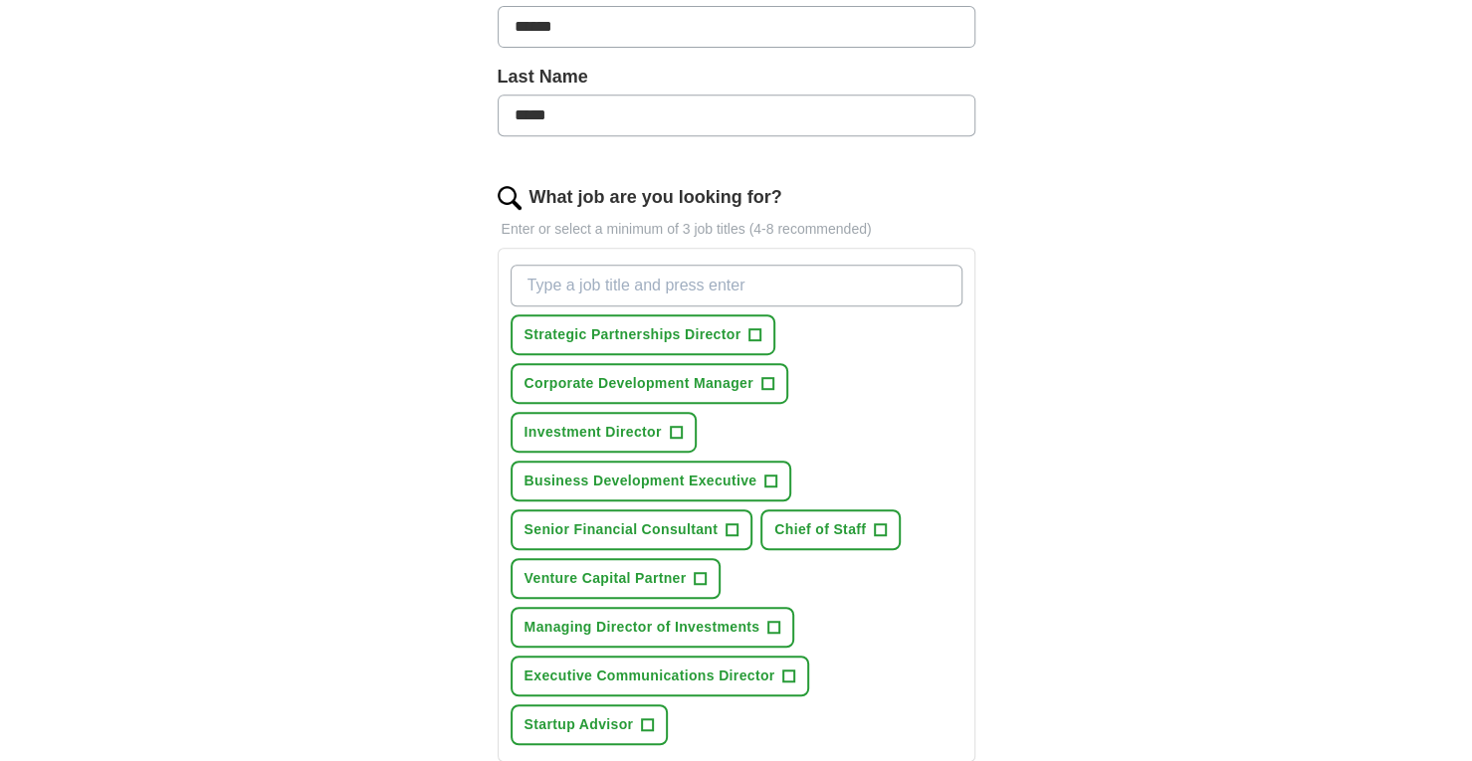
scroll to position [498, 0]
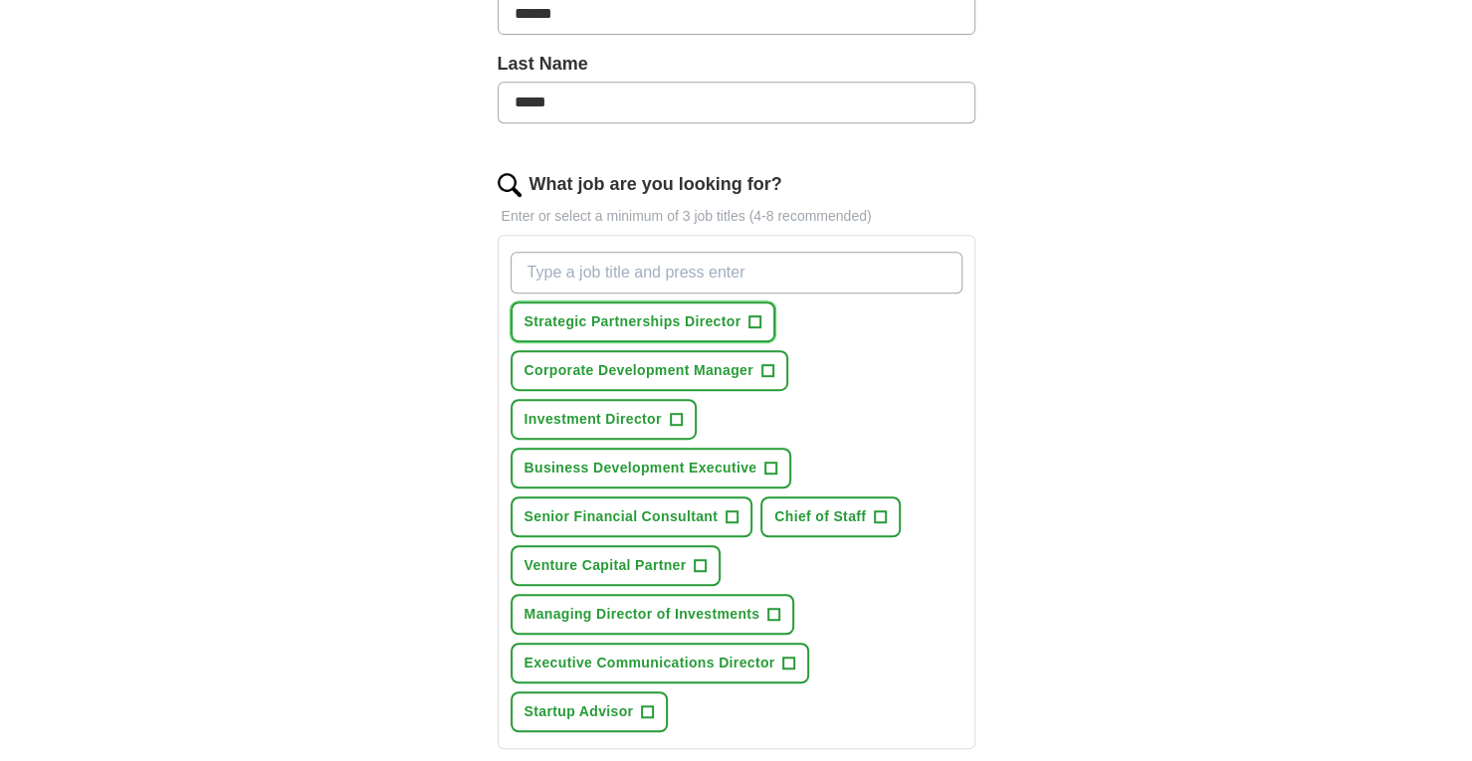
click at [750, 318] on span "+" at bounding box center [756, 323] width 12 height 16
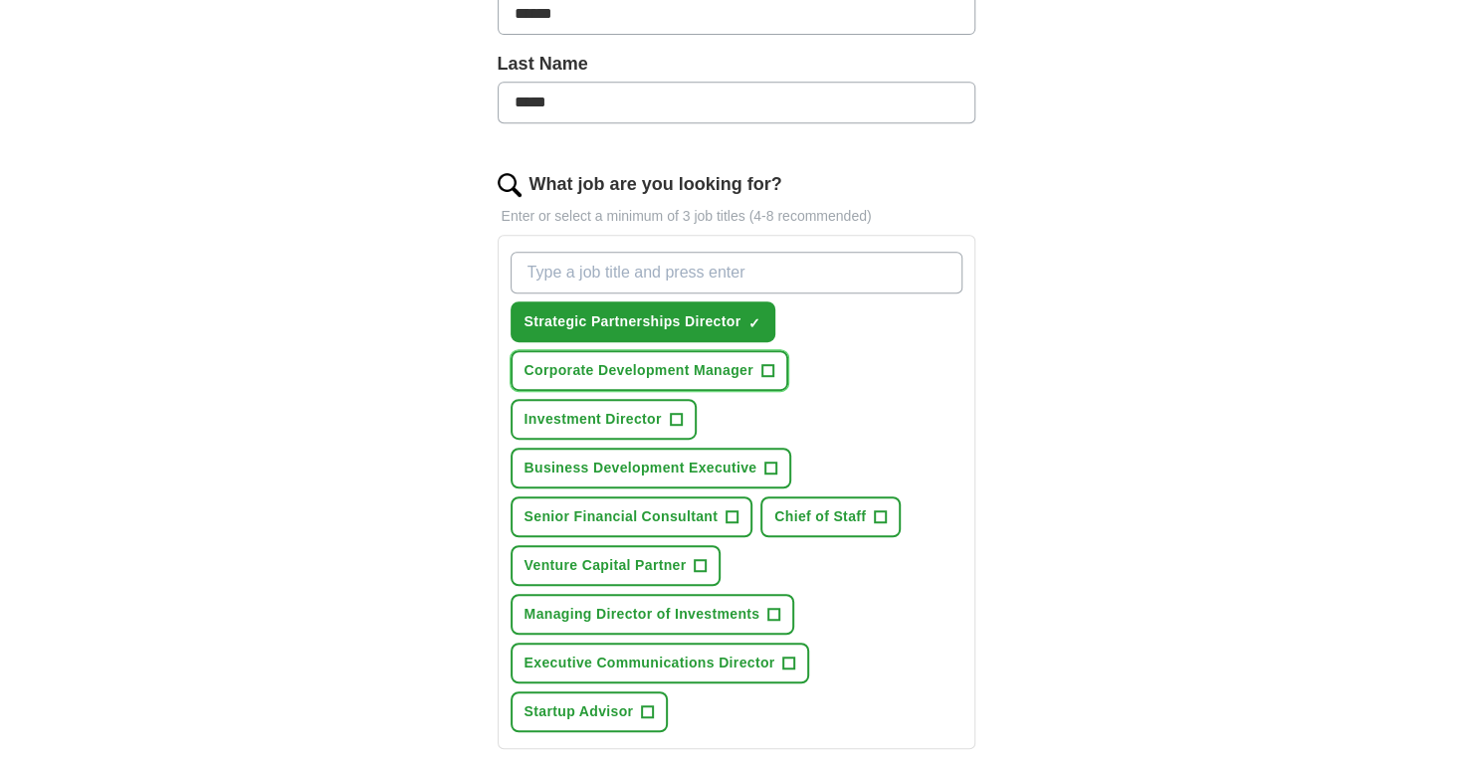
click at [768, 365] on span "+" at bounding box center [767, 371] width 12 height 16
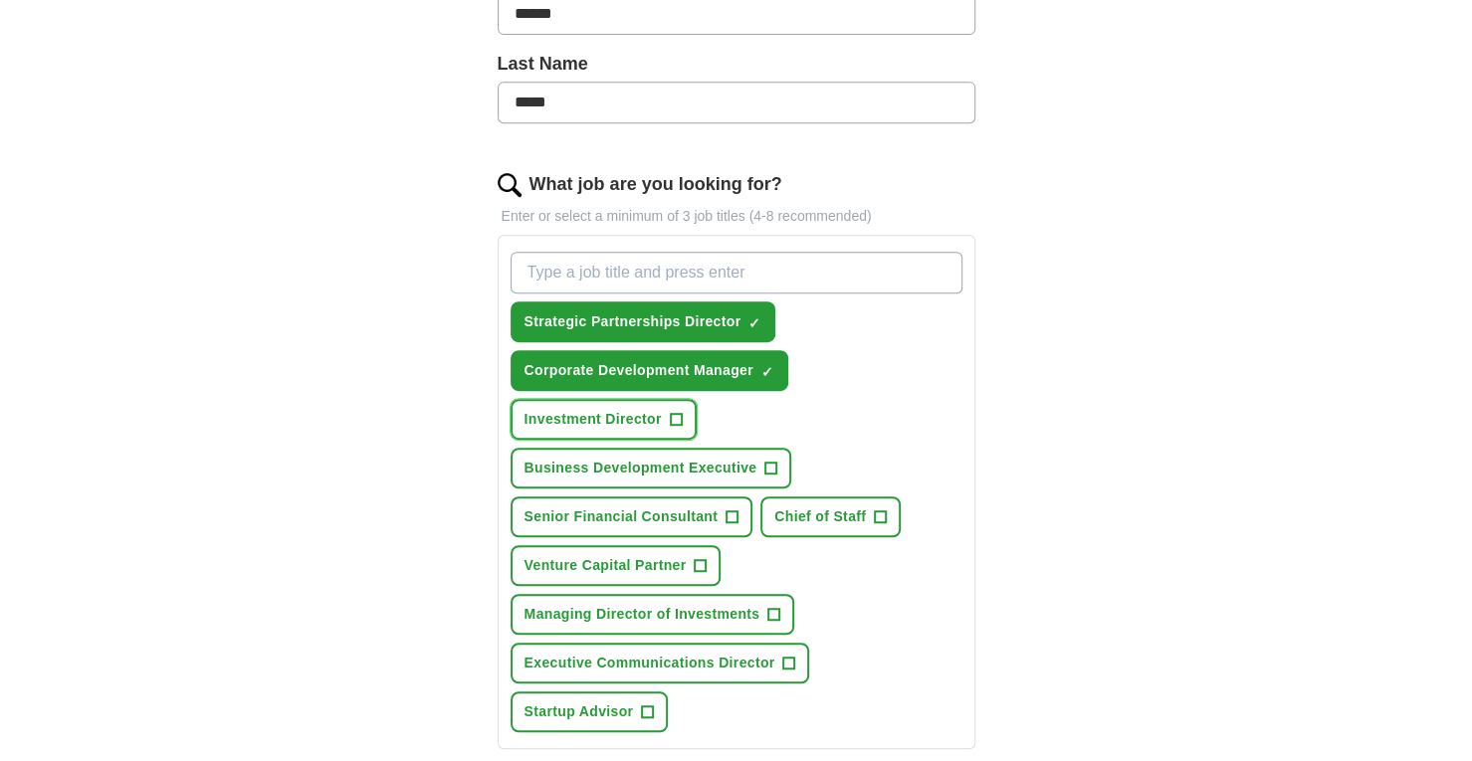
click at [670, 412] on span "+" at bounding box center [676, 420] width 12 height 16
click at [749, 458] on span "Business Development Executive" at bounding box center [641, 468] width 233 height 21
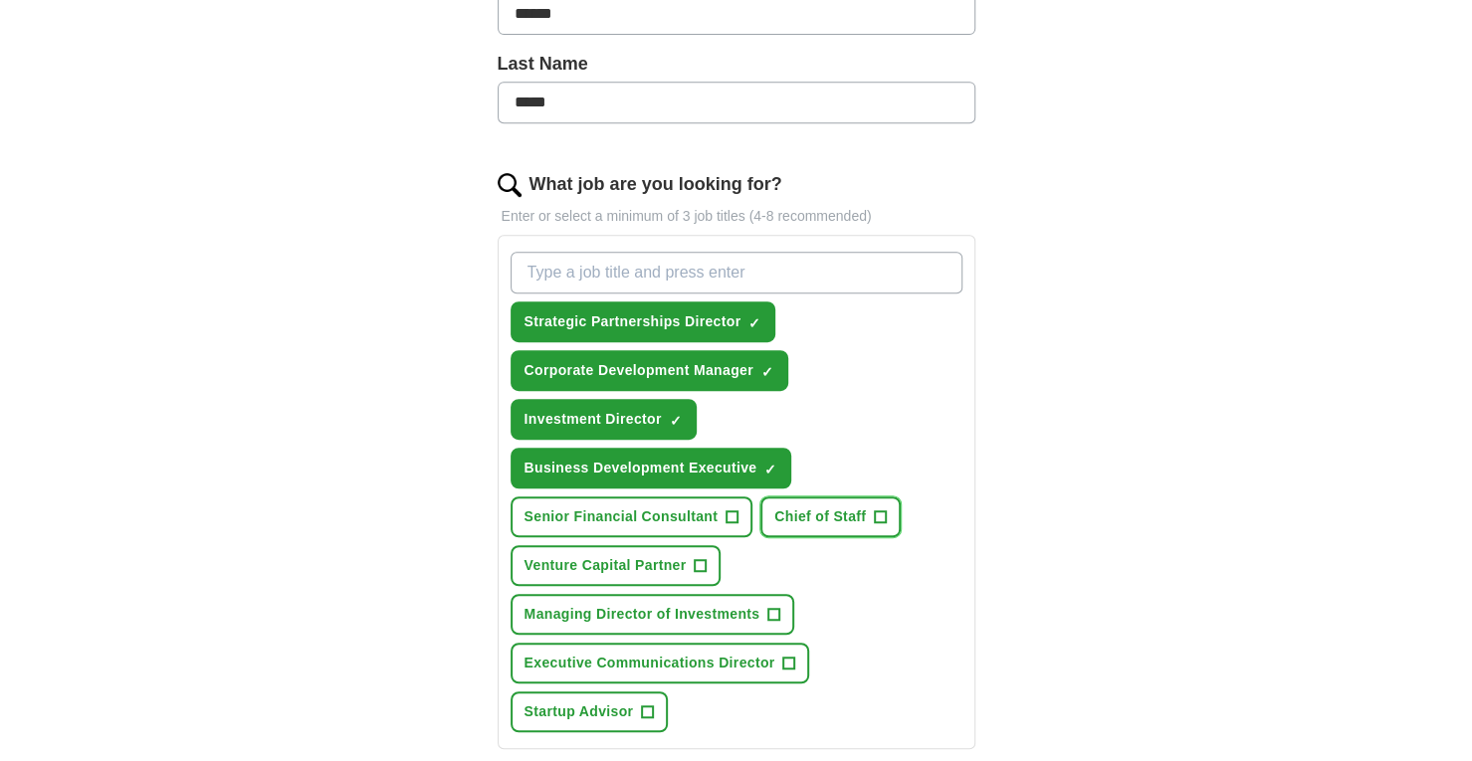
click at [858, 519] on span "Chief of Staff" at bounding box center [820, 517] width 92 height 21
click at [768, 608] on span "+" at bounding box center [774, 615] width 12 height 16
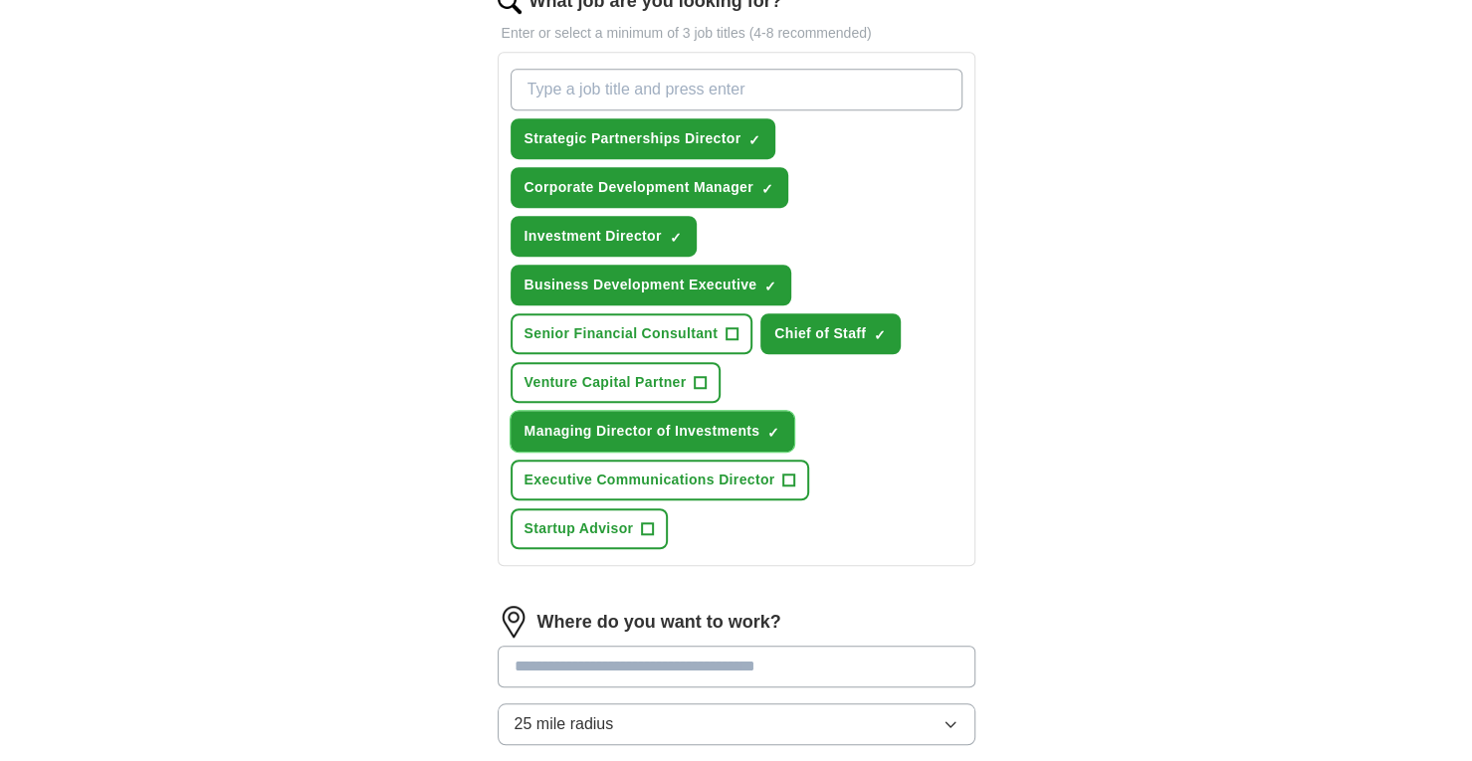
scroll to position [796, 0]
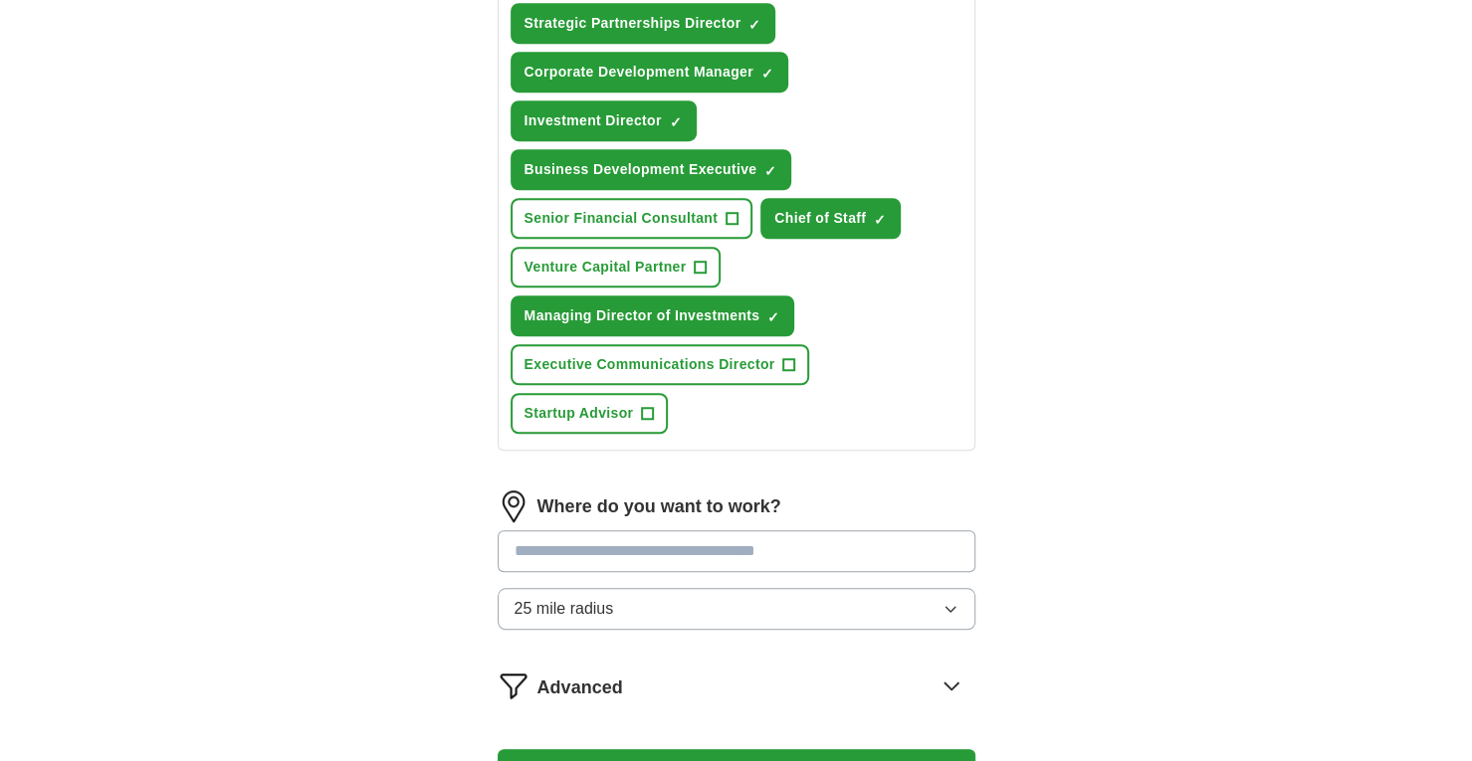
click at [807, 548] on input "text" at bounding box center [737, 552] width 478 height 42
type input "******"
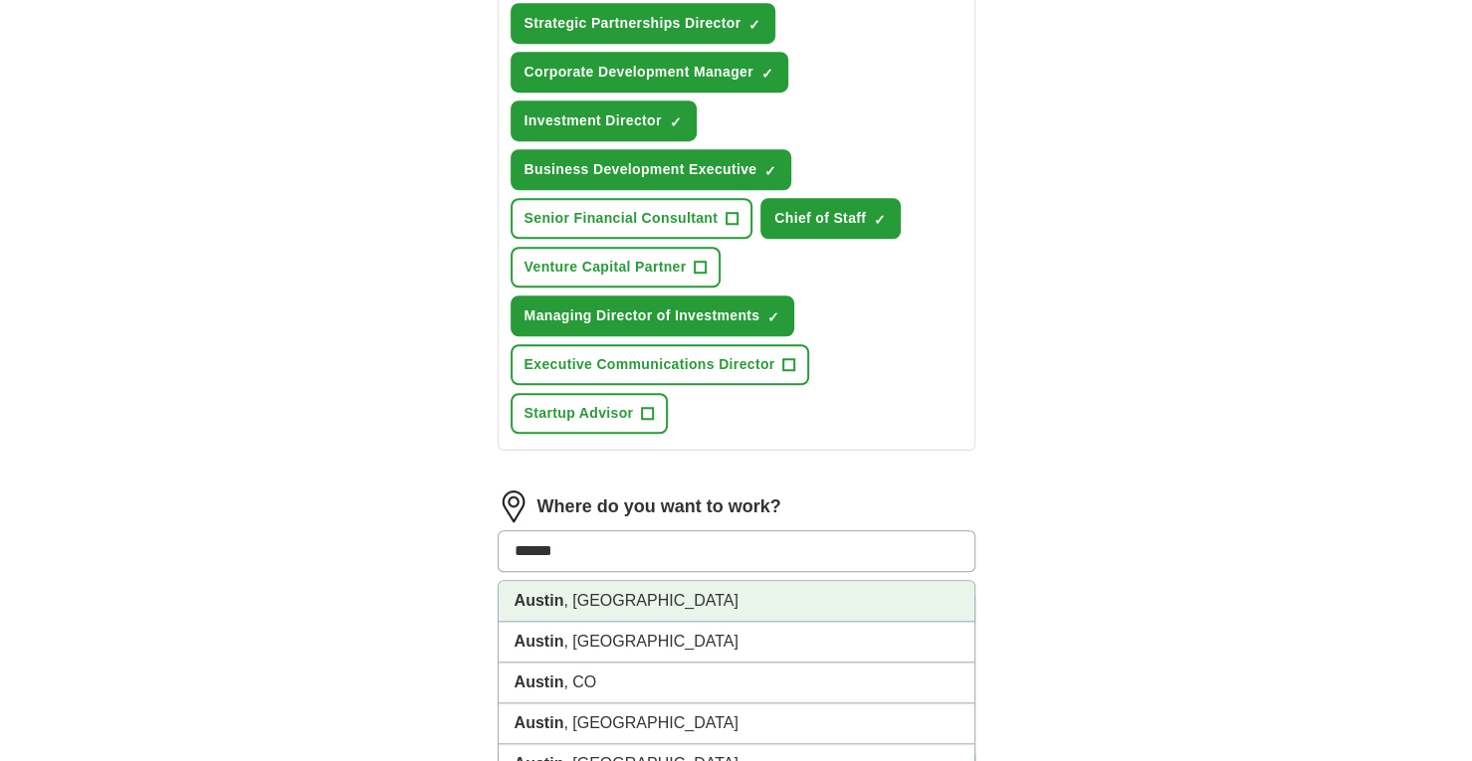
click at [635, 594] on li "[GEOGRAPHIC_DATA] , [GEOGRAPHIC_DATA]" at bounding box center [737, 601] width 476 height 41
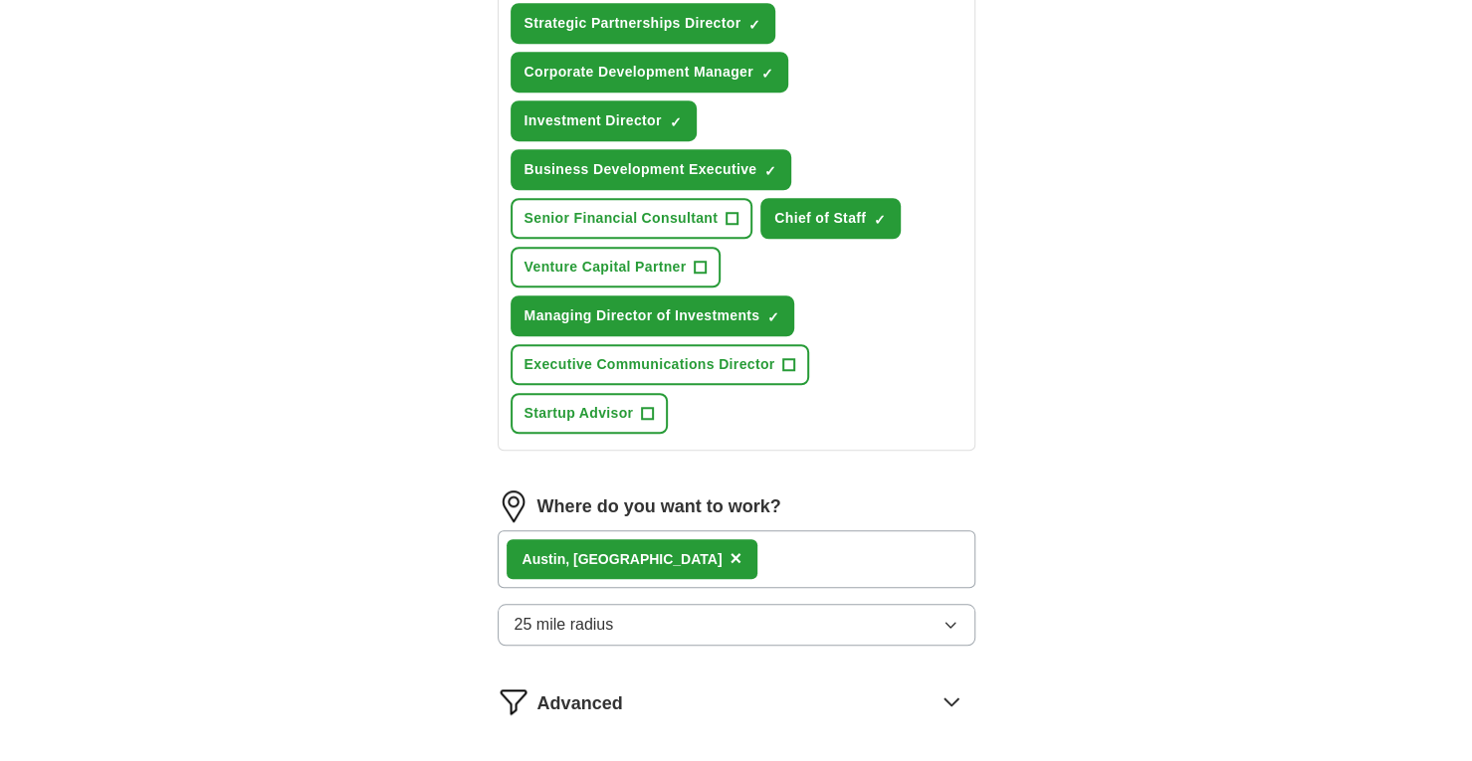
click at [740, 560] on div "[GEOGRAPHIC_DATA] , [GEOGRAPHIC_DATA] ×" at bounding box center [737, 560] width 478 height 58
click at [701, 552] on div "[GEOGRAPHIC_DATA] , [GEOGRAPHIC_DATA] ×" at bounding box center [737, 560] width 478 height 58
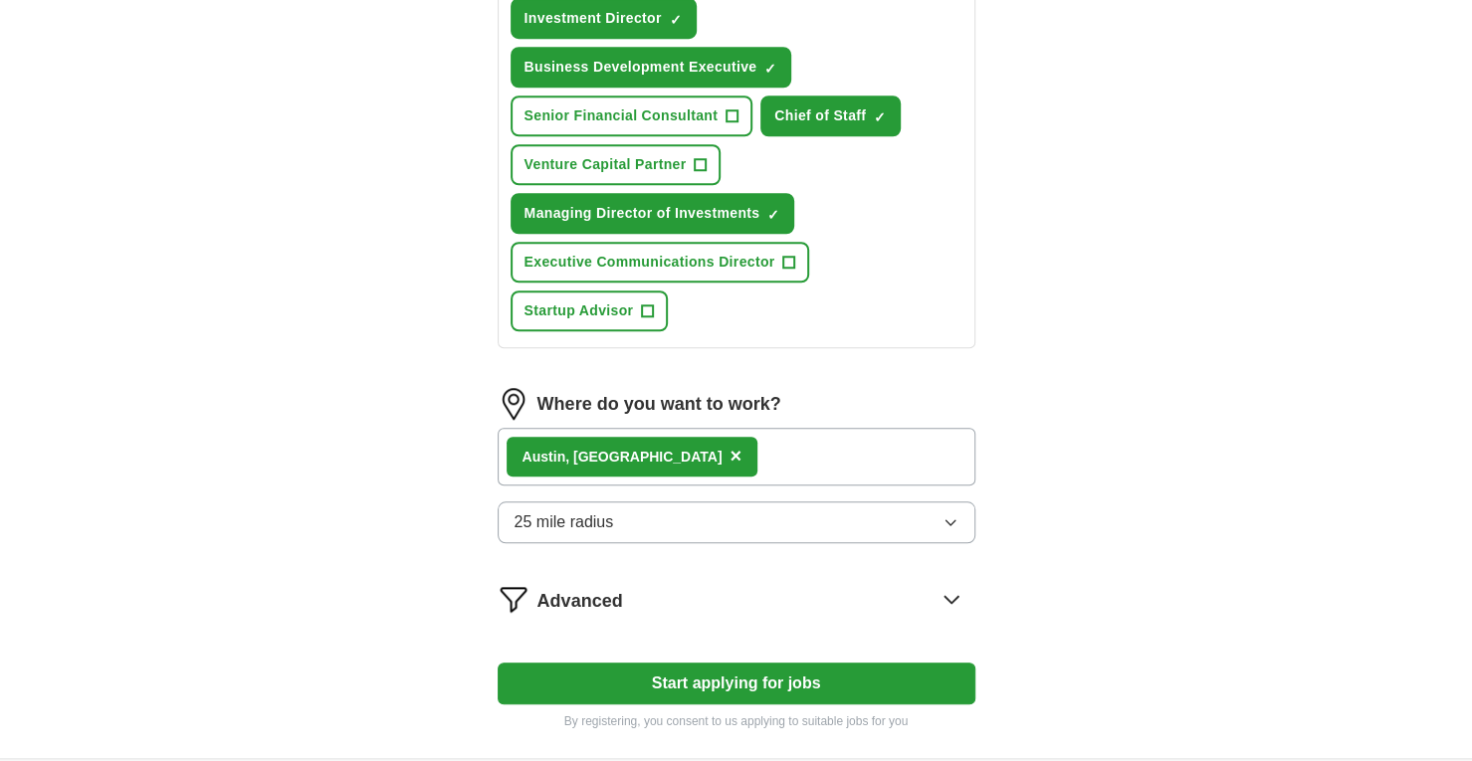
scroll to position [1091, 0]
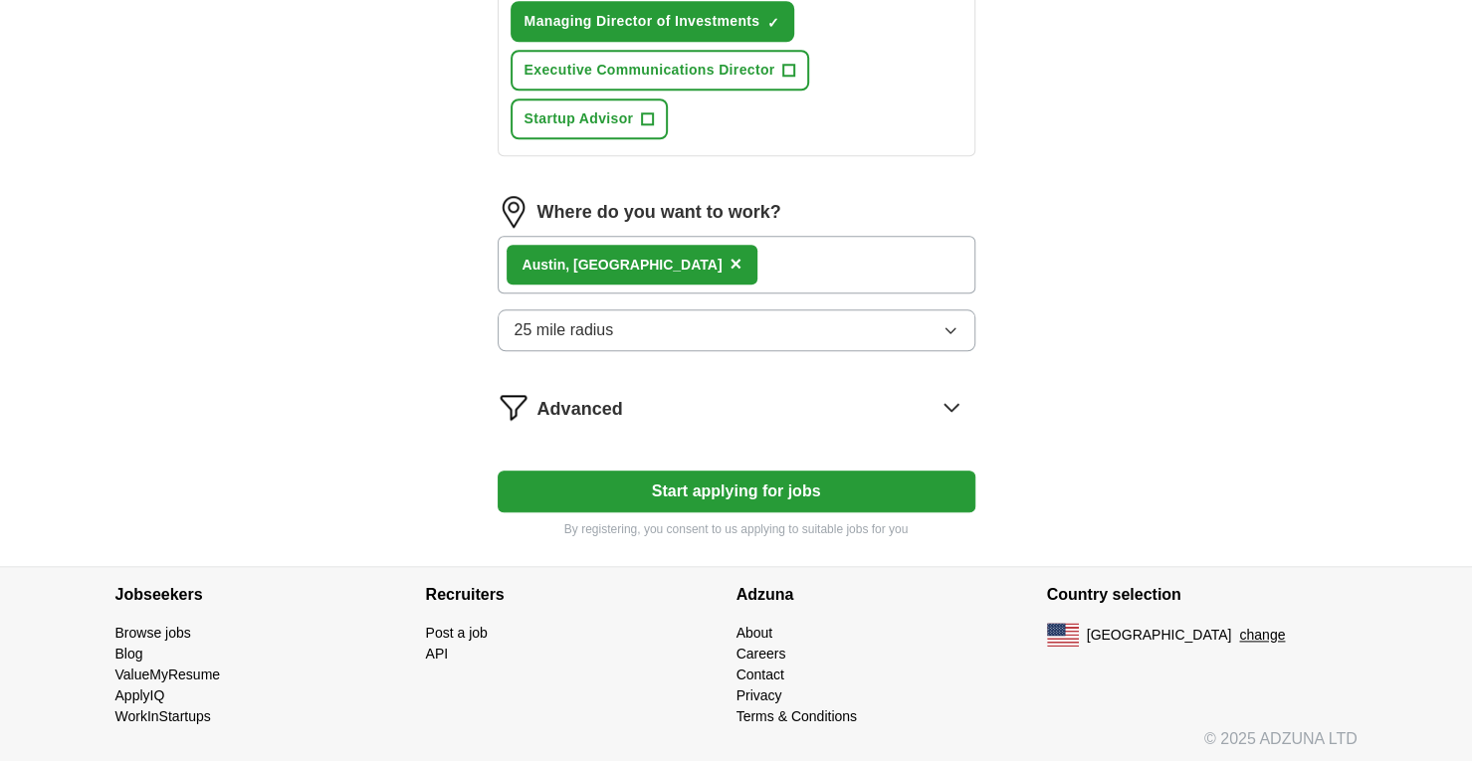
click at [781, 409] on div "Advanced" at bounding box center [757, 407] width 438 height 32
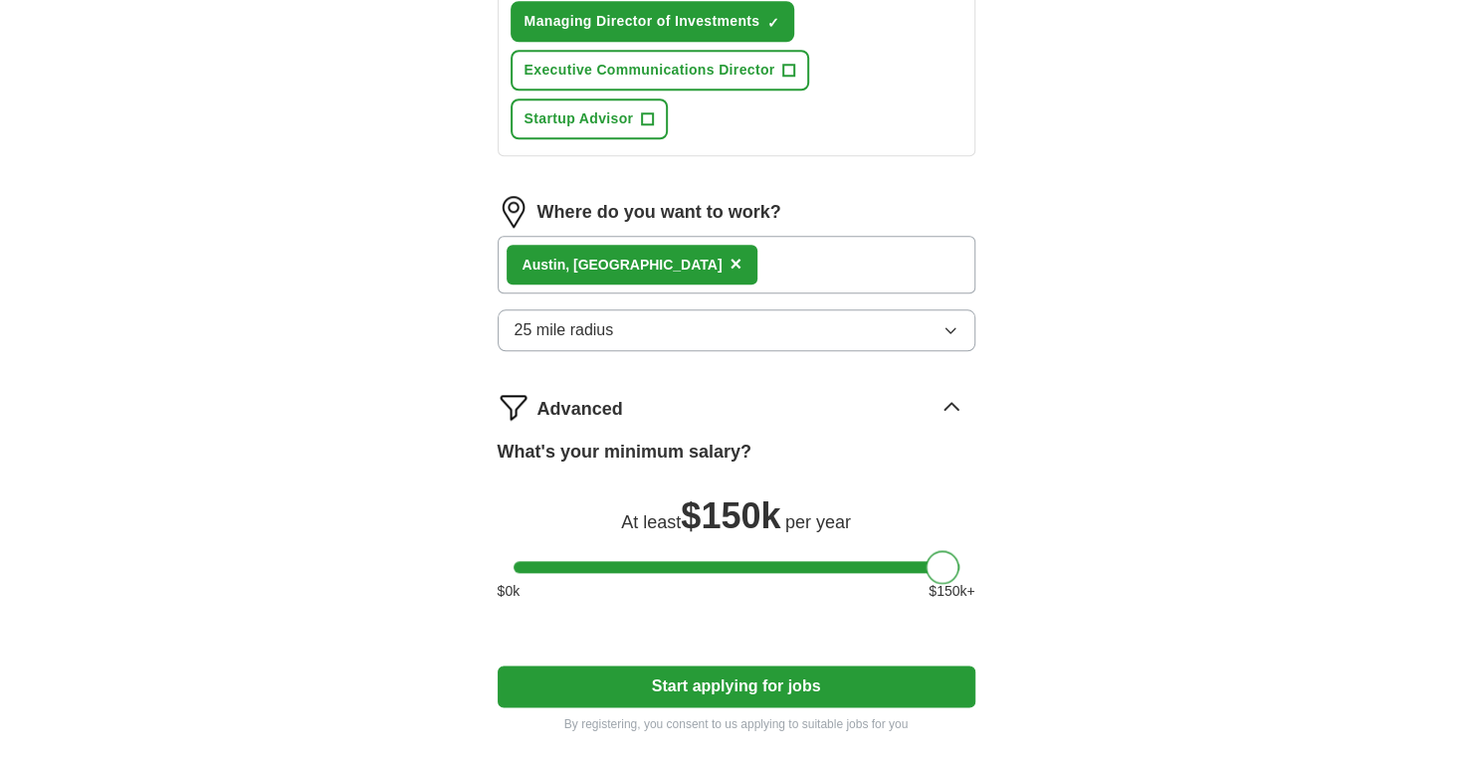
drag, startPoint x: 532, startPoint y: 558, endPoint x: 1101, endPoint y: 574, distance: 569.6
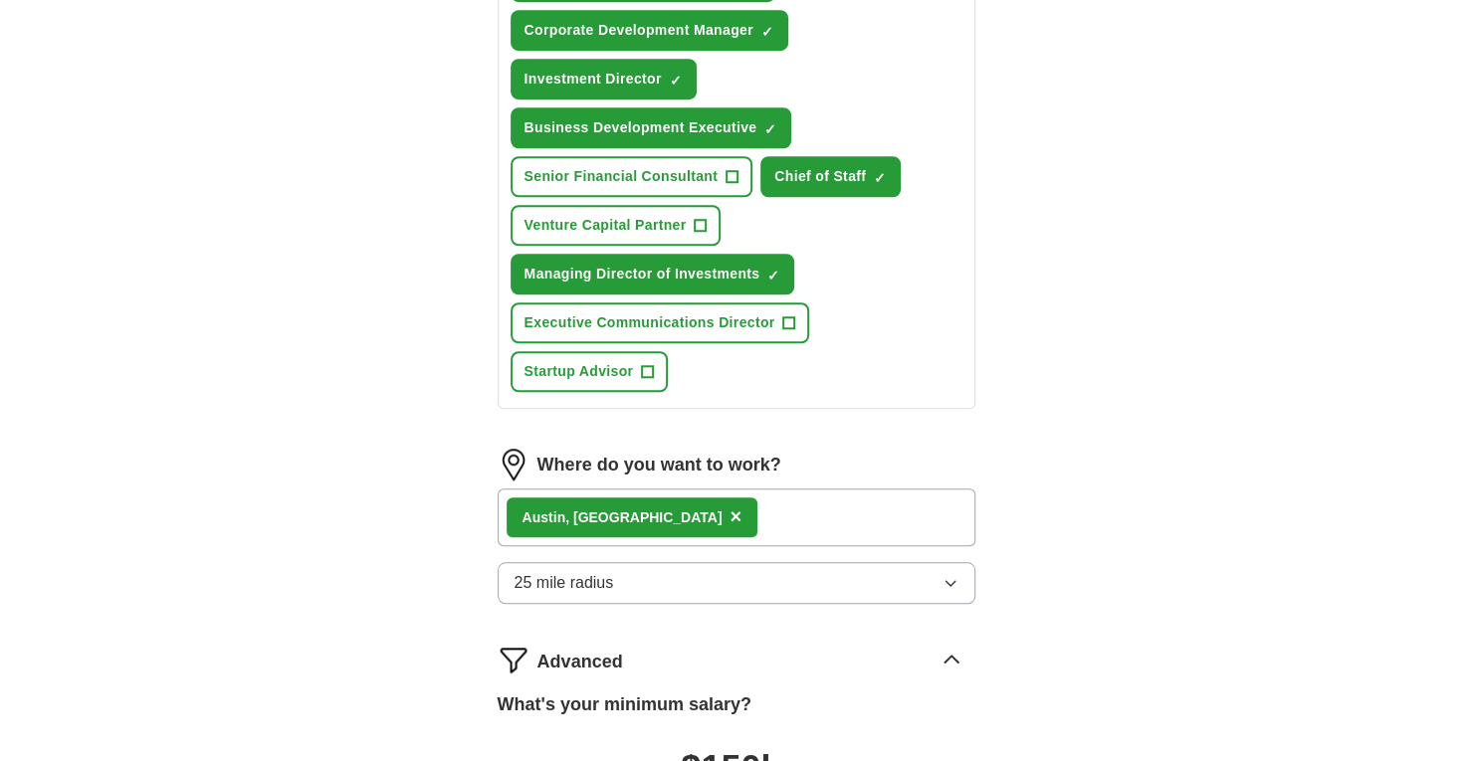
scroll to position [689, 0]
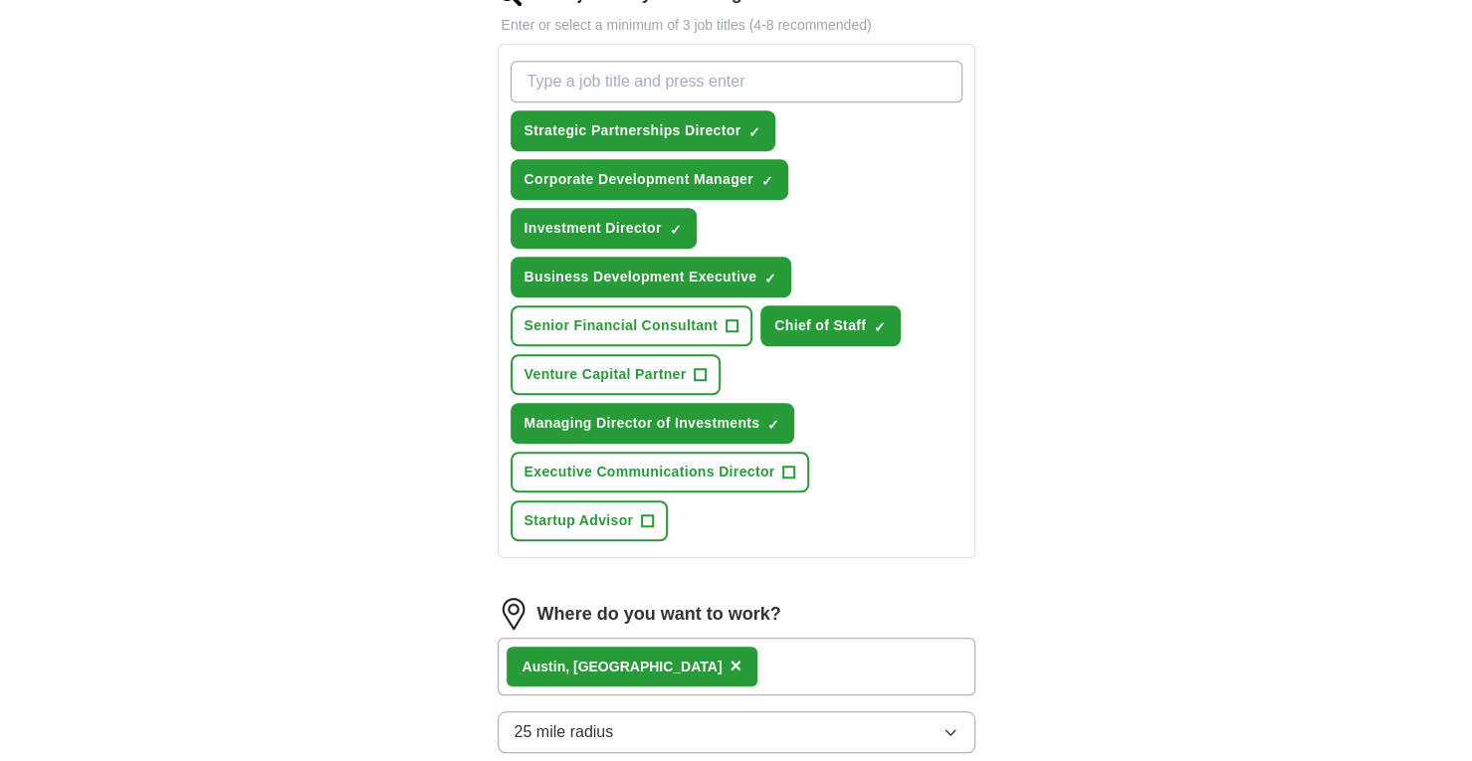
click at [757, 82] on input "What job are you looking for?" at bounding box center [737, 82] width 452 height 42
type input "investor relations"
click at [766, 87] on input "What job are you looking for?" at bounding box center [737, 82] width 452 height 42
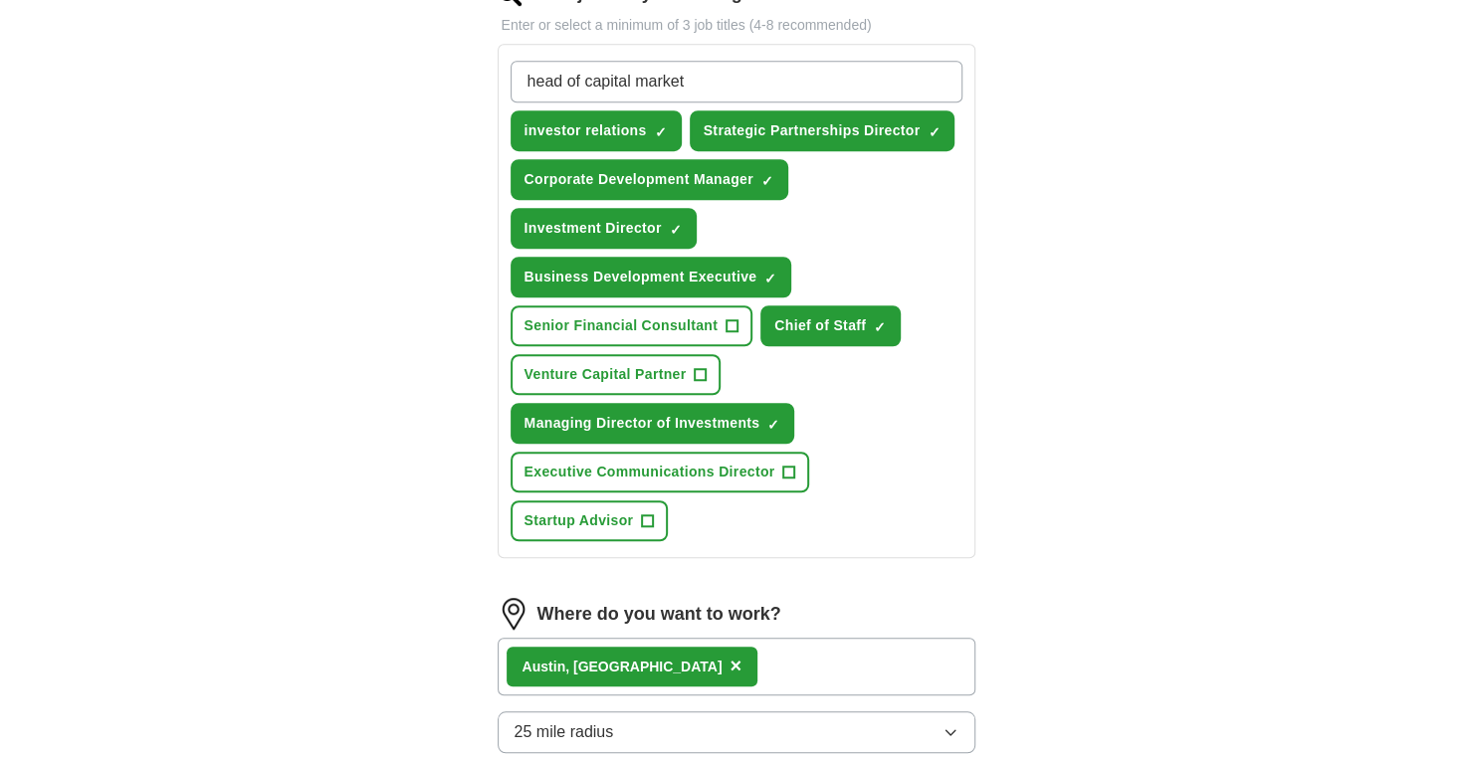
type input "head of capital markets"
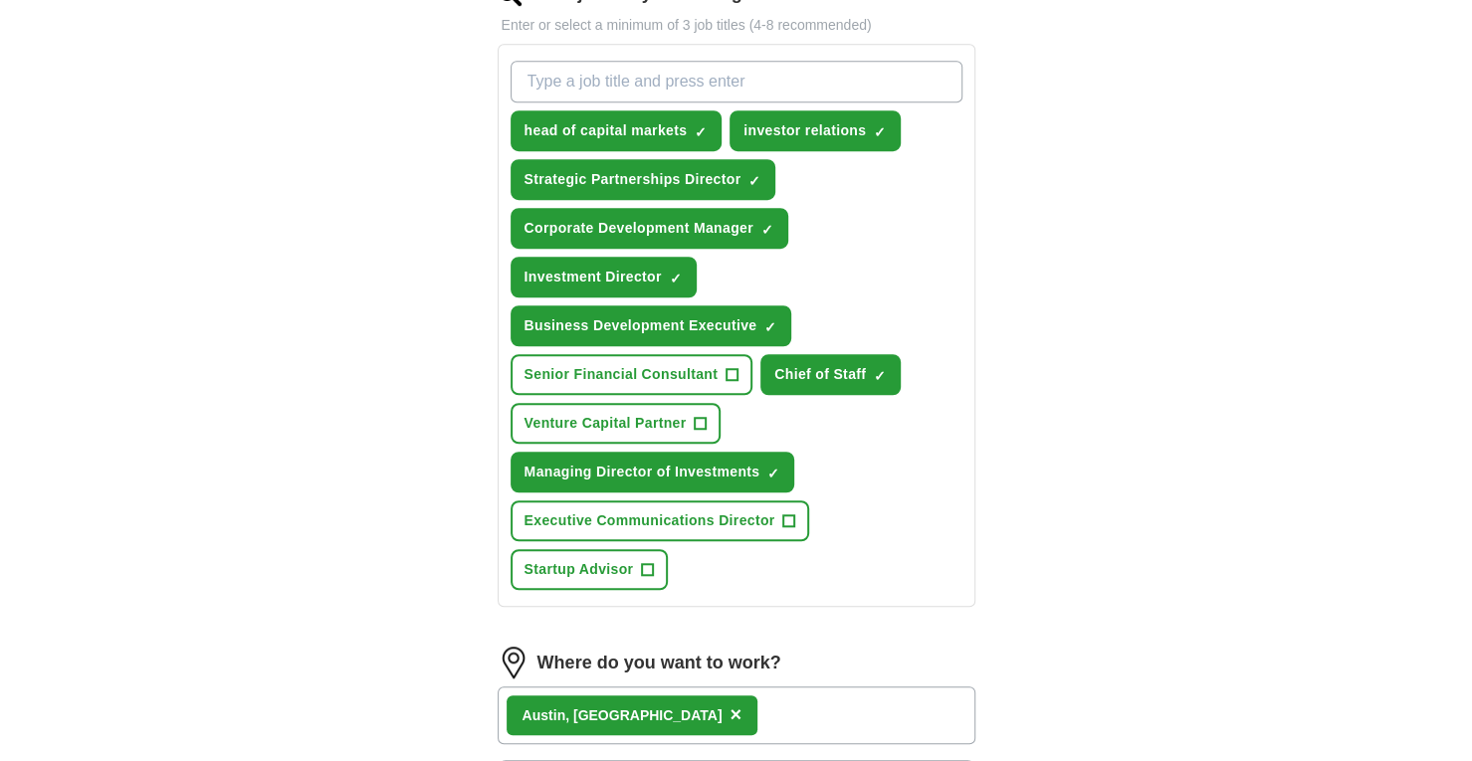
click at [784, 81] on input "What job are you looking for?" at bounding box center [737, 82] width 452 height 42
type input "head of strategic partnerships"
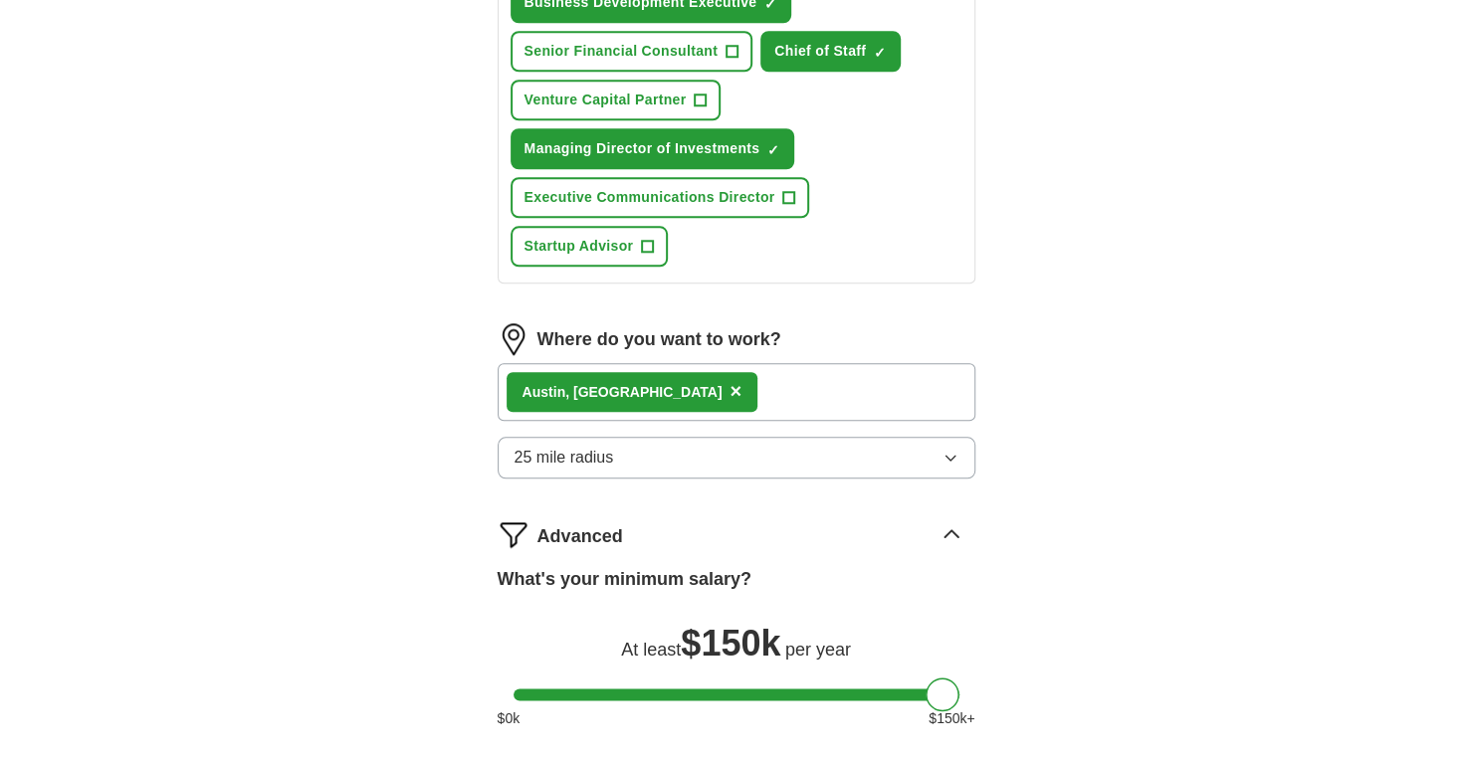
scroll to position [1186, 0]
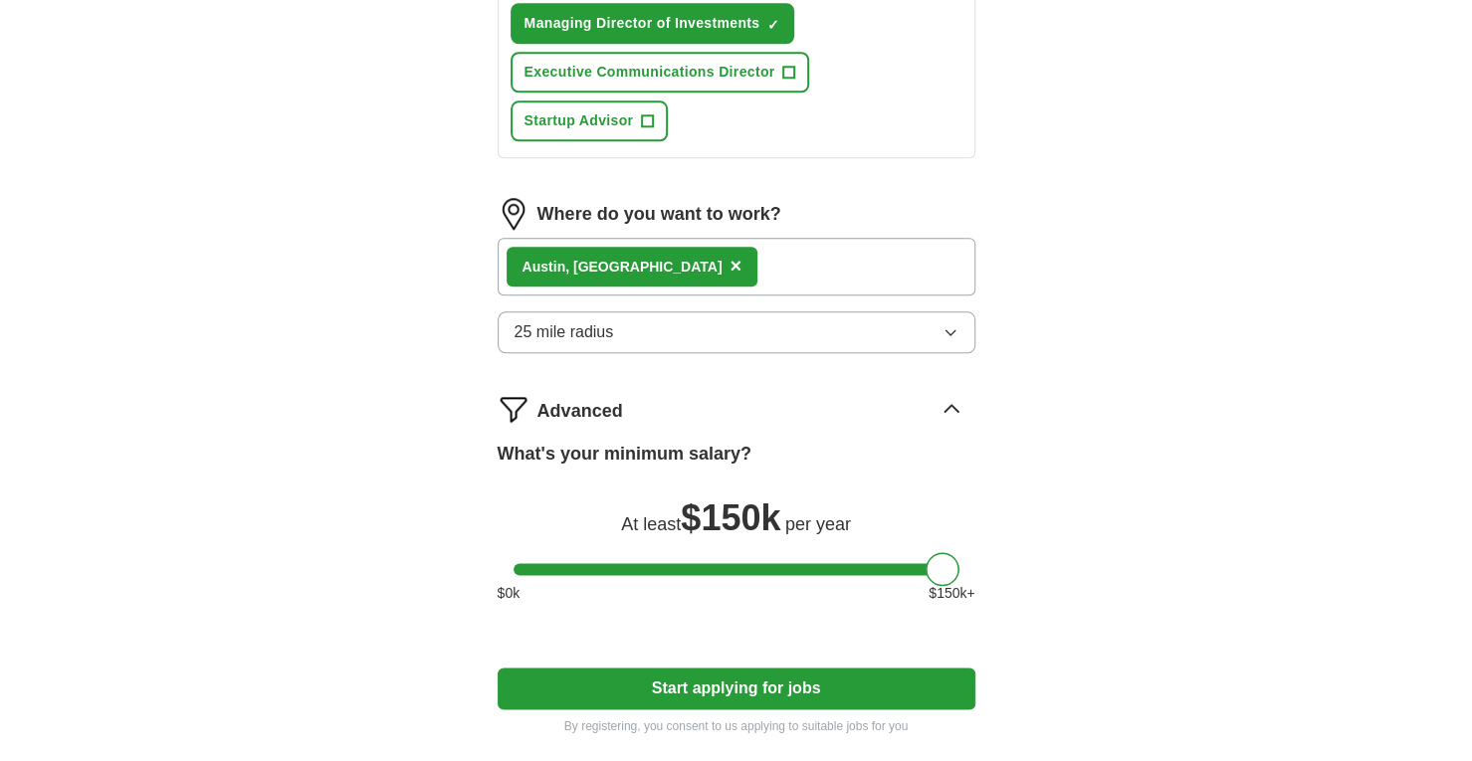
click at [728, 260] on div "[GEOGRAPHIC_DATA] , [GEOGRAPHIC_DATA] ×" at bounding box center [737, 267] width 478 height 58
click at [689, 271] on div "[GEOGRAPHIC_DATA] , [GEOGRAPHIC_DATA] ×" at bounding box center [737, 267] width 478 height 58
click at [687, 270] on div "[GEOGRAPHIC_DATA] , [GEOGRAPHIC_DATA] ×" at bounding box center [737, 267] width 478 height 58
click at [684, 266] on div "[GEOGRAPHIC_DATA] , [GEOGRAPHIC_DATA] ×" at bounding box center [737, 267] width 478 height 58
click at [736, 324] on button "25 mile radius" at bounding box center [737, 333] width 478 height 42
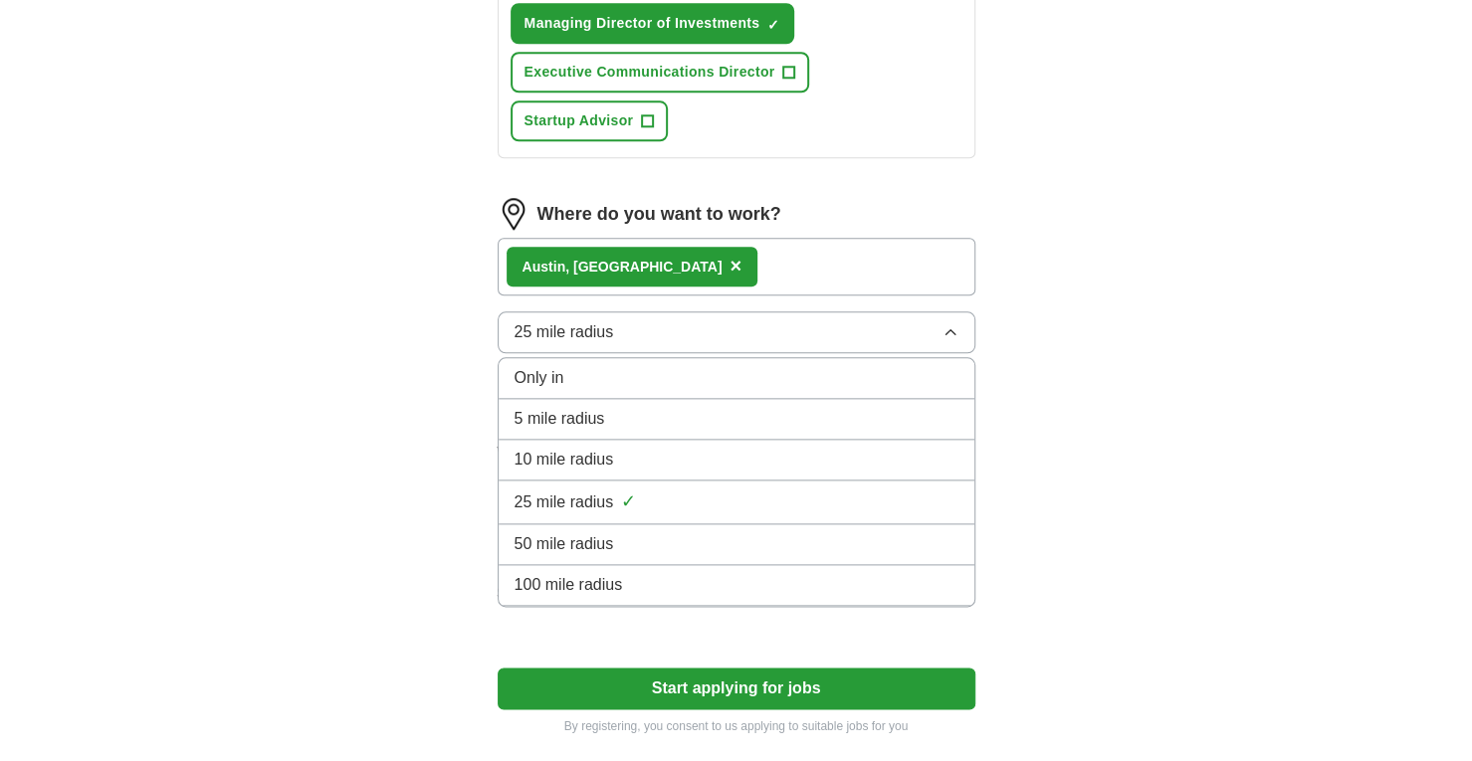
click at [736, 324] on button "25 mile radius" at bounding box center [737, 333] width 478 height 42
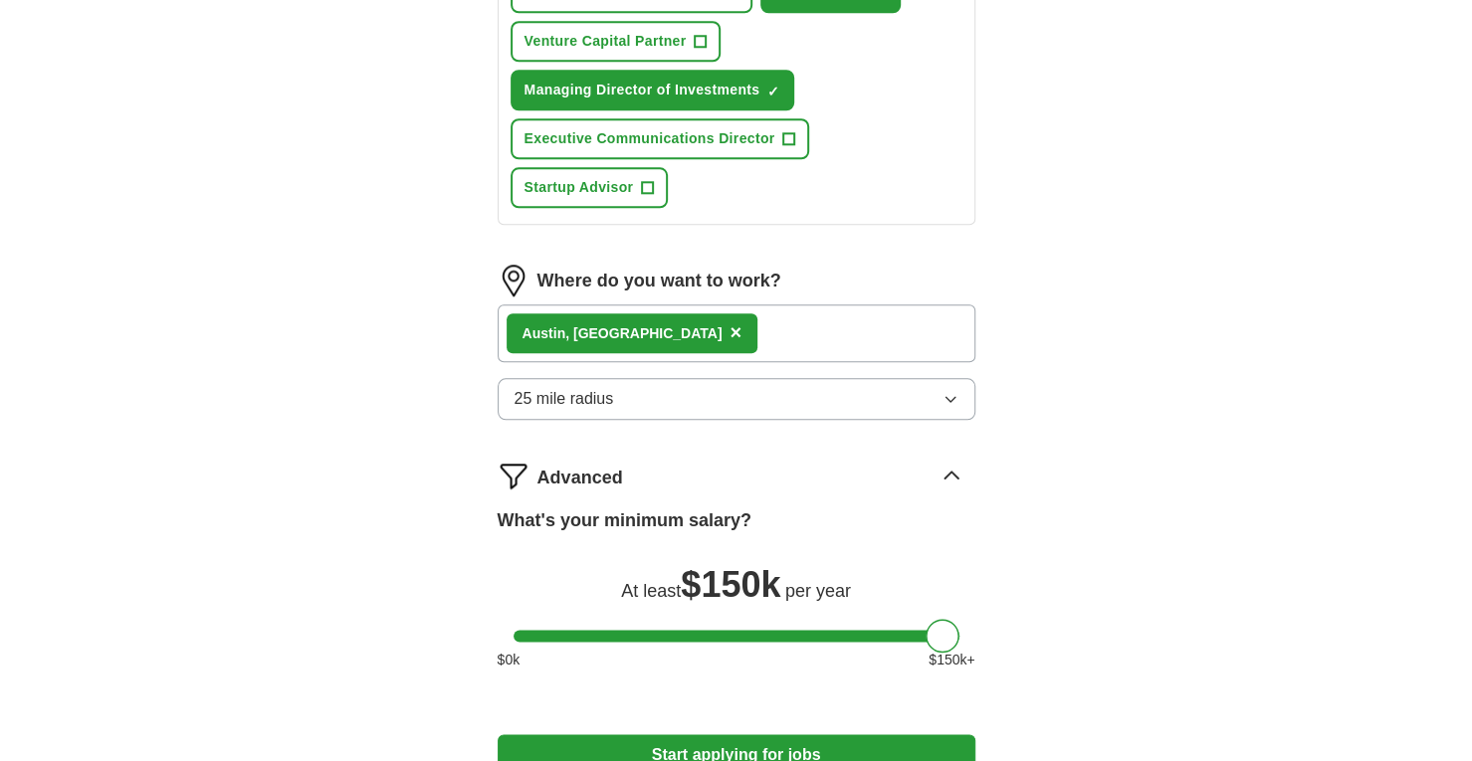
scroll to position [1384, 0]
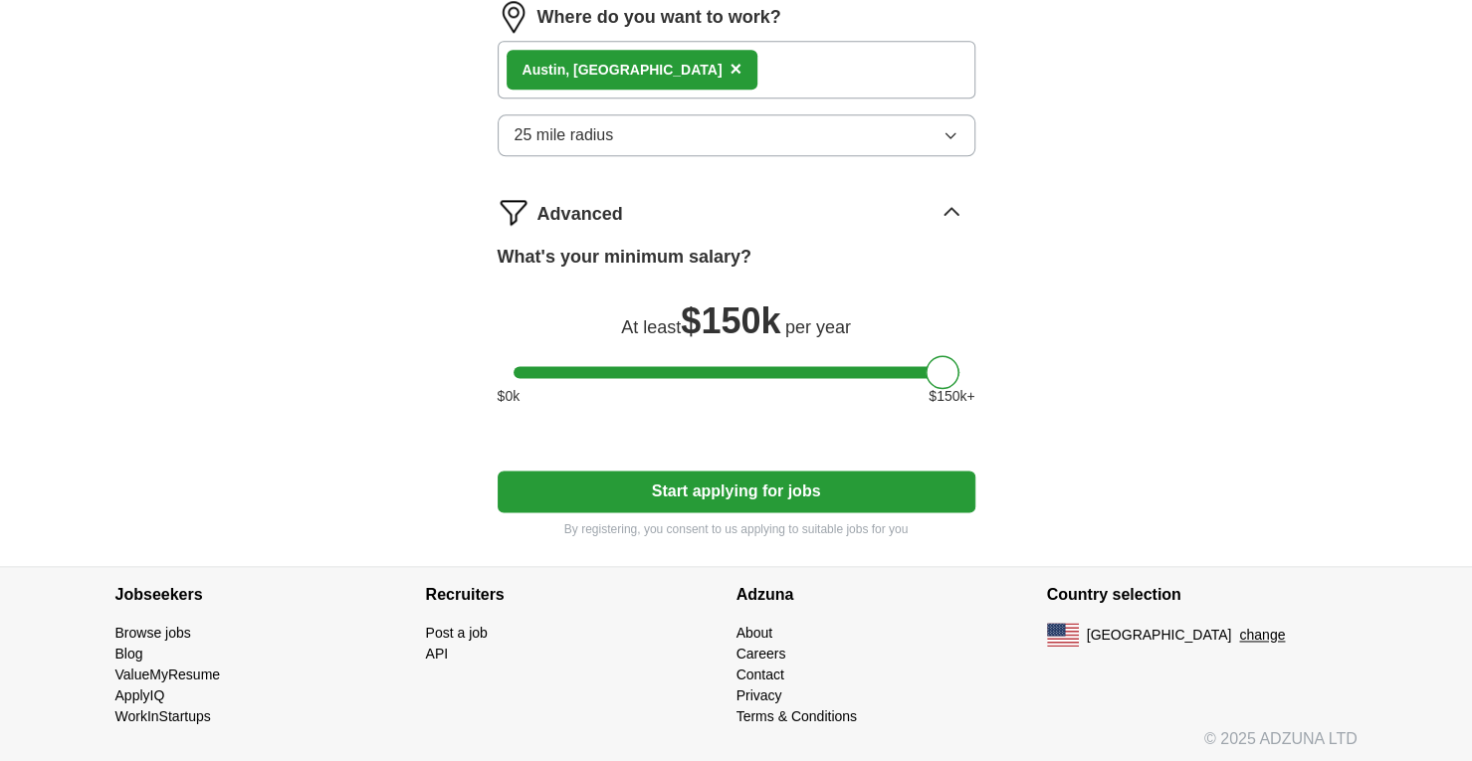
click at [912, 482] on button "Start applying for jobs" at bounding box center [737, 492] width 478 height 42
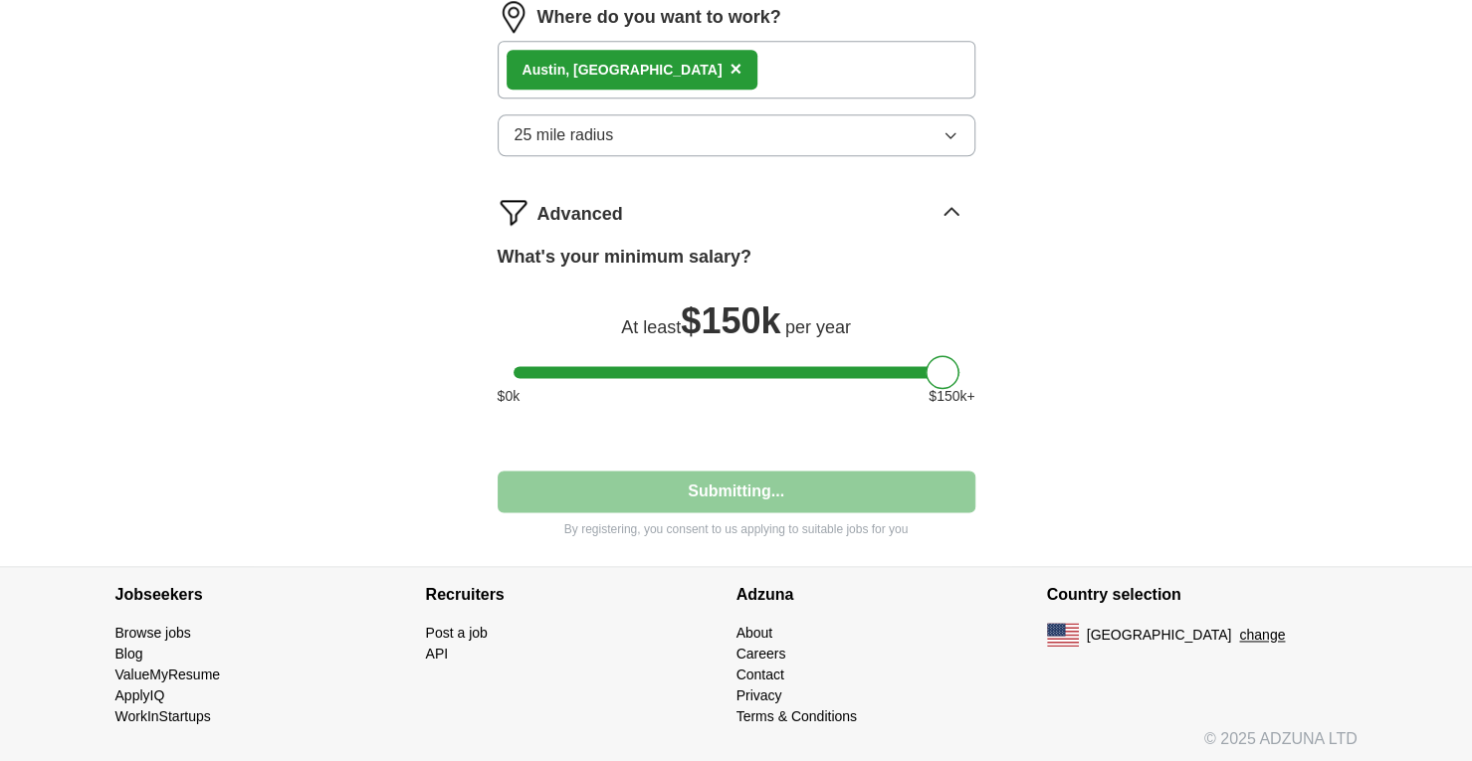
select select "**"
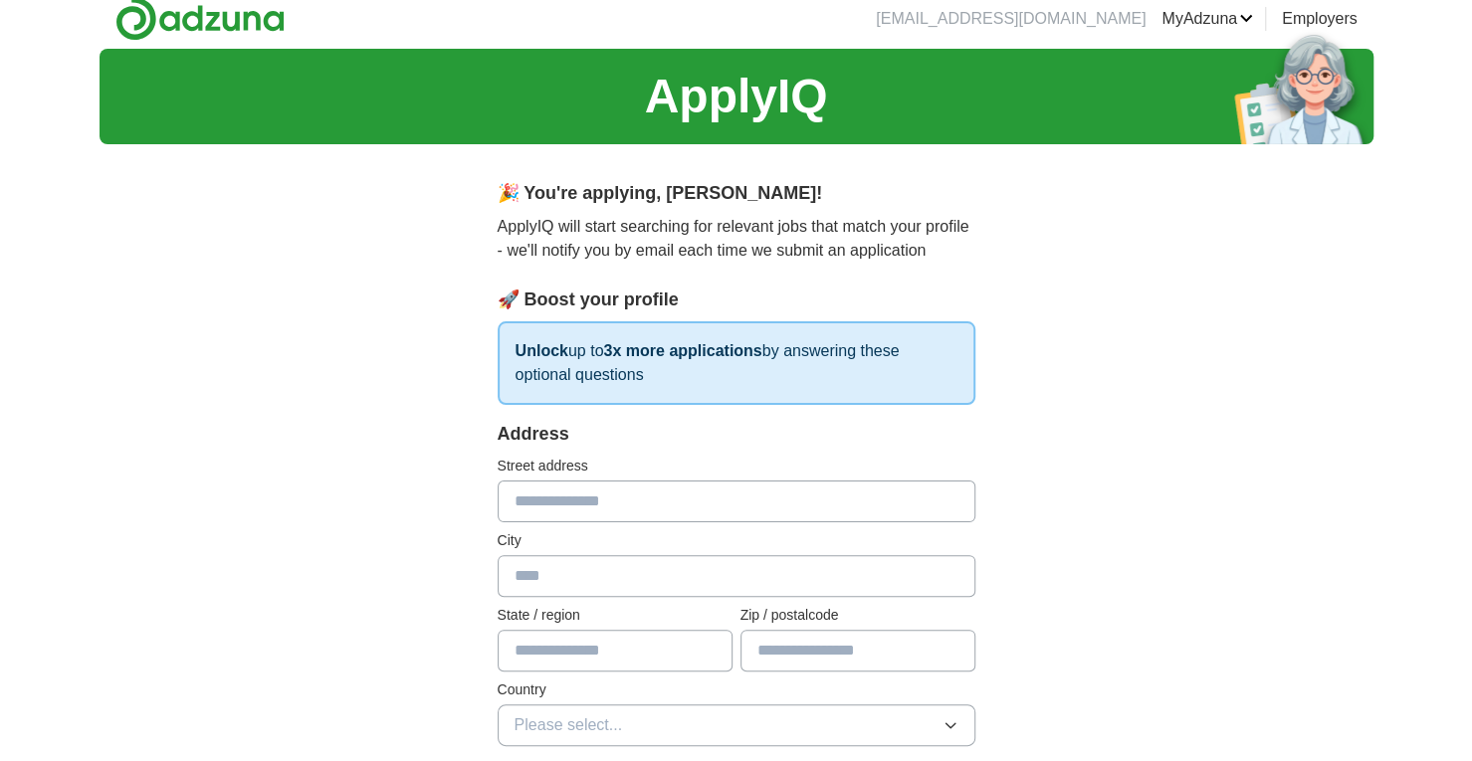
scroll to position [0, 0]
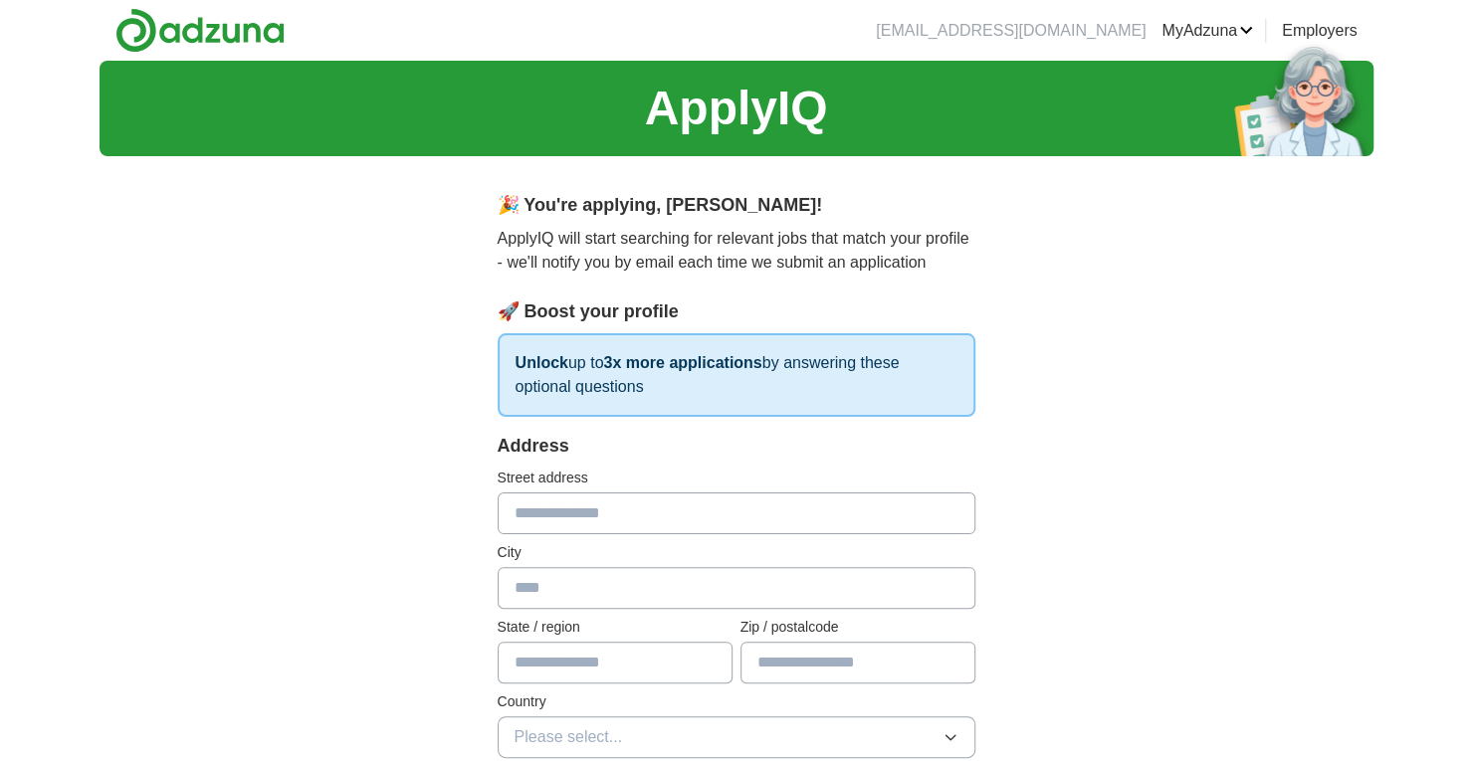
click at [902, 507] on input "text" at bounding box center [737, 514] width 478 height 42
type input "**********"
type input "******"
type input "**"
type input "*****"
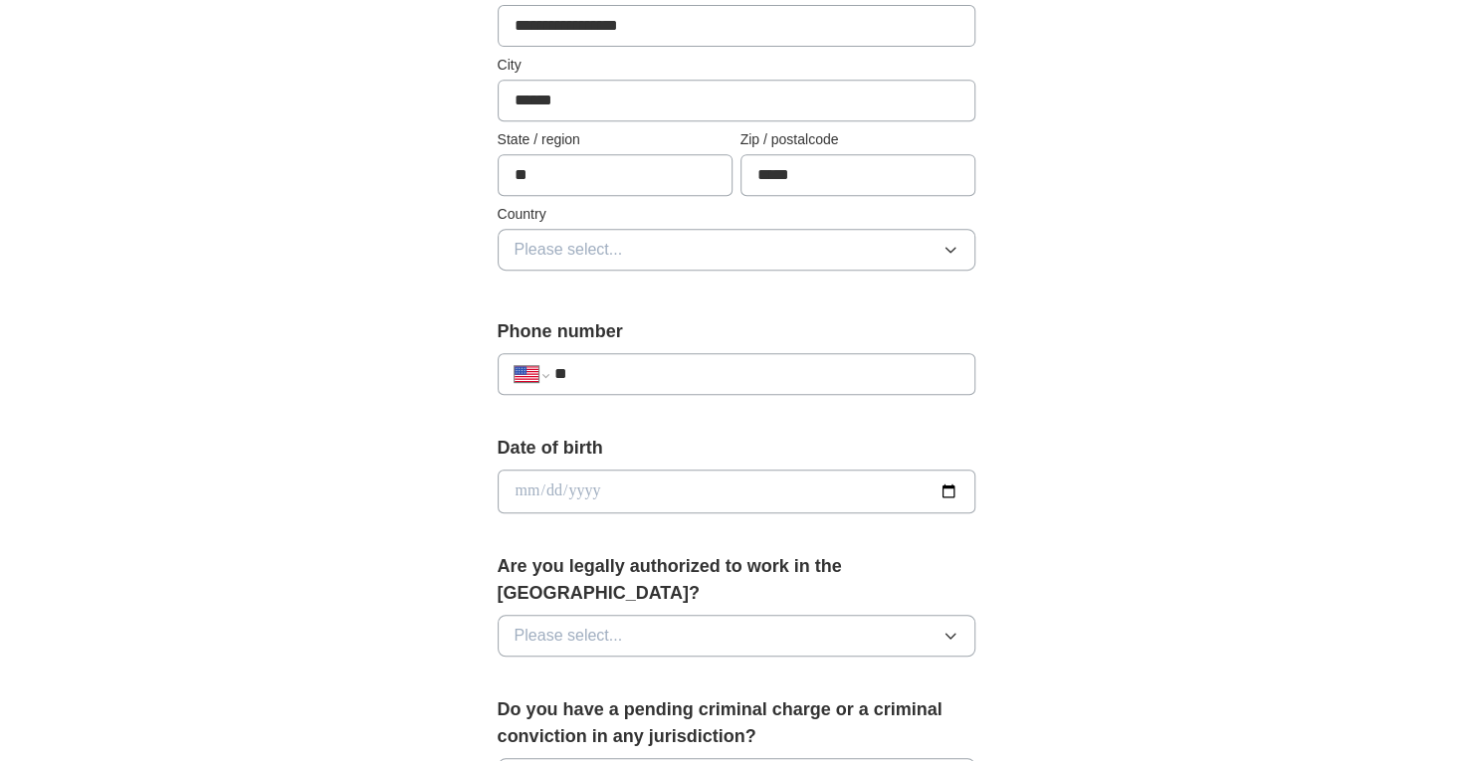
scroll to position [697, 0]
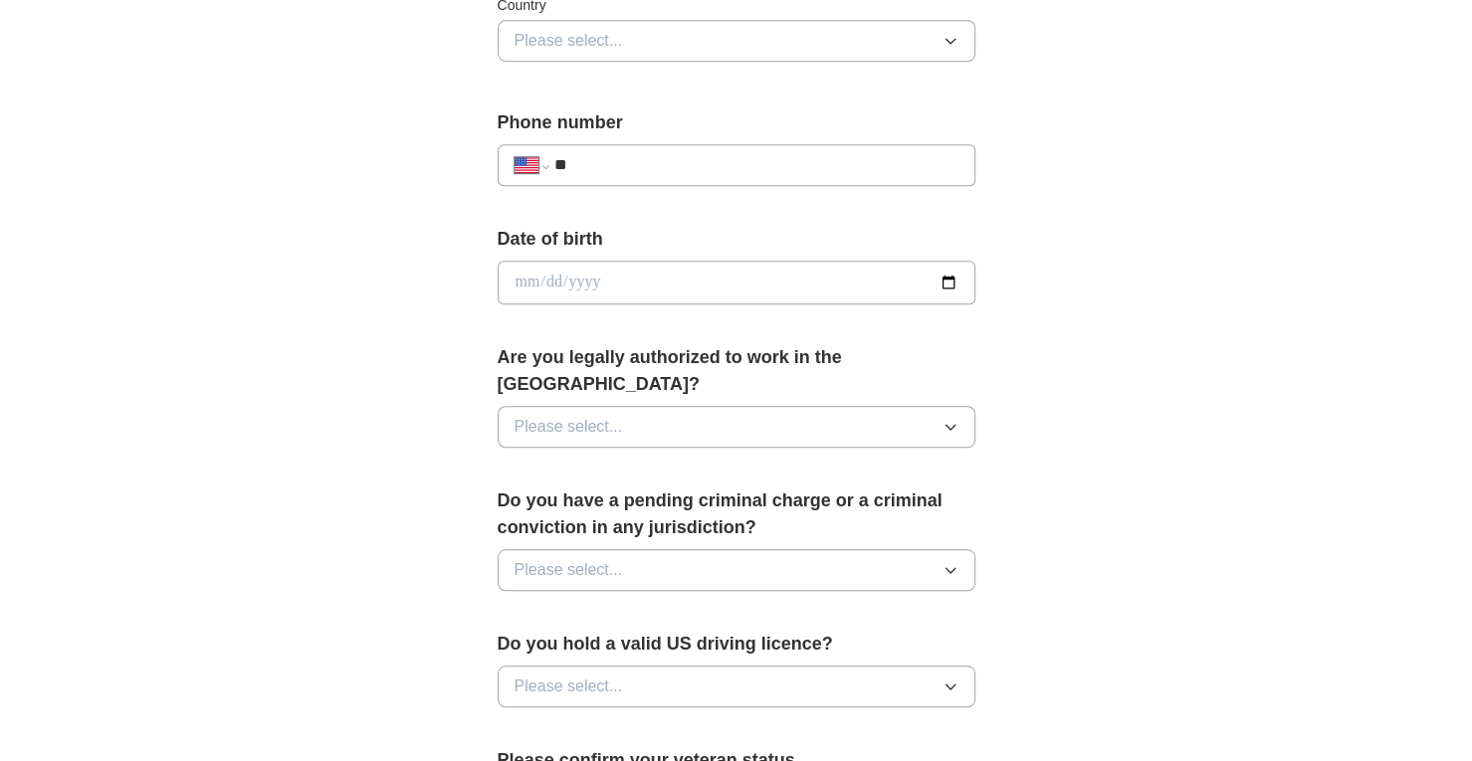
click at [663, 47] on button "Please select..." at bounding box center [737, 41] width 478 height 42
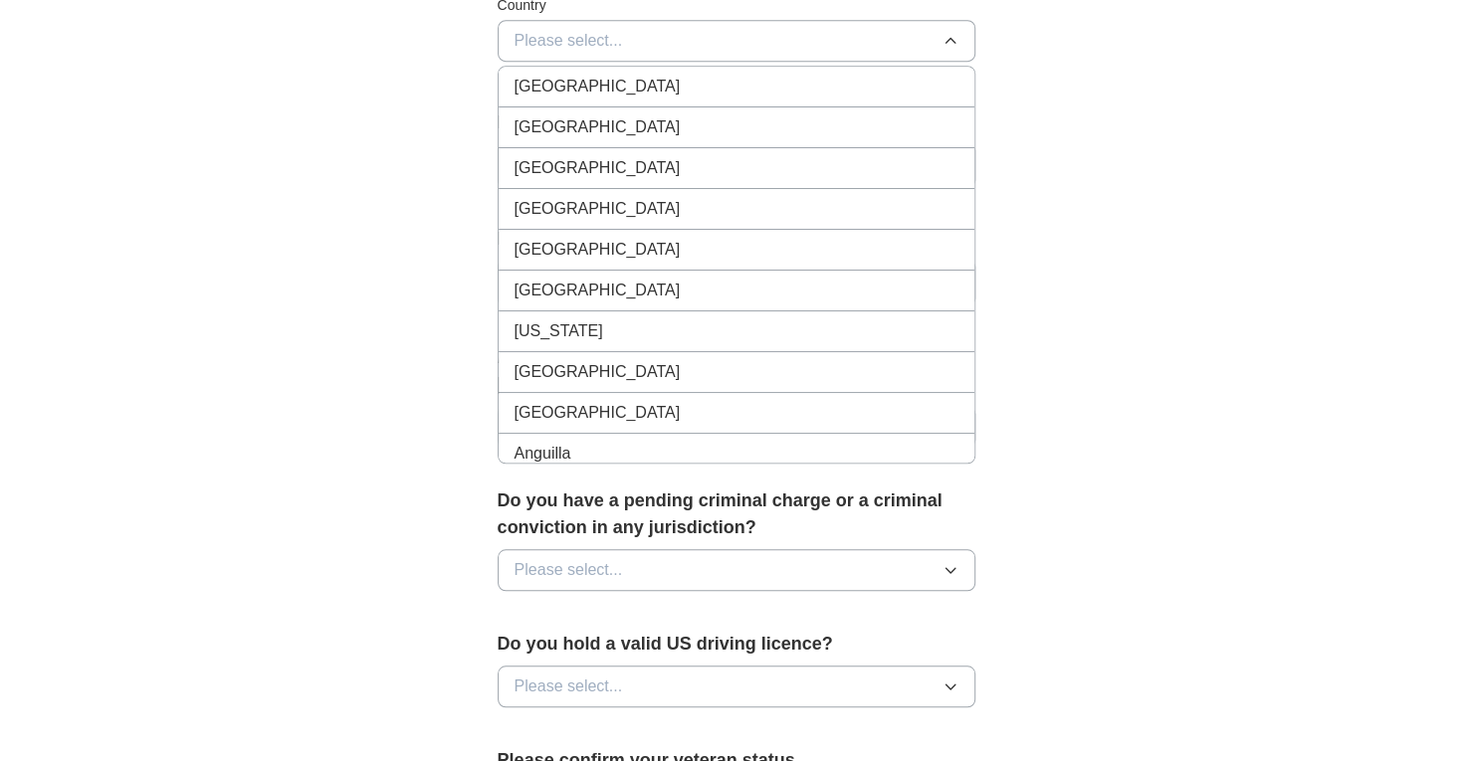
click at [643, 118] on div "[GEOGRAPHIC_DATA]" at bounding box center [737, 127] width 444 height 24
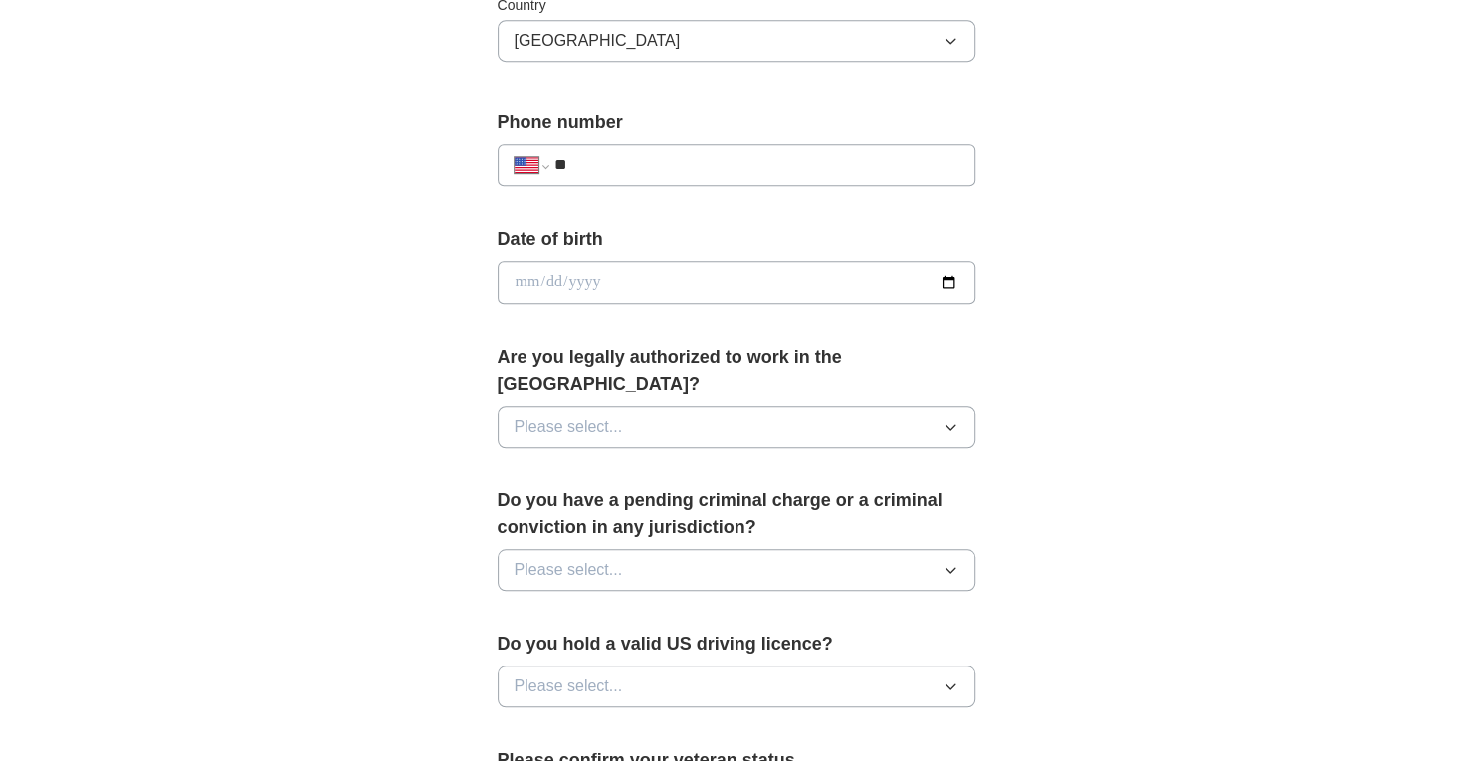
click at [649, 164] on input "**" at bounding box center [755, 165] width 404 height 24
type input "**********"
click at [687, 274] on input "date" at bounding box center [737, 283] width 478 height 44
type input "**********"
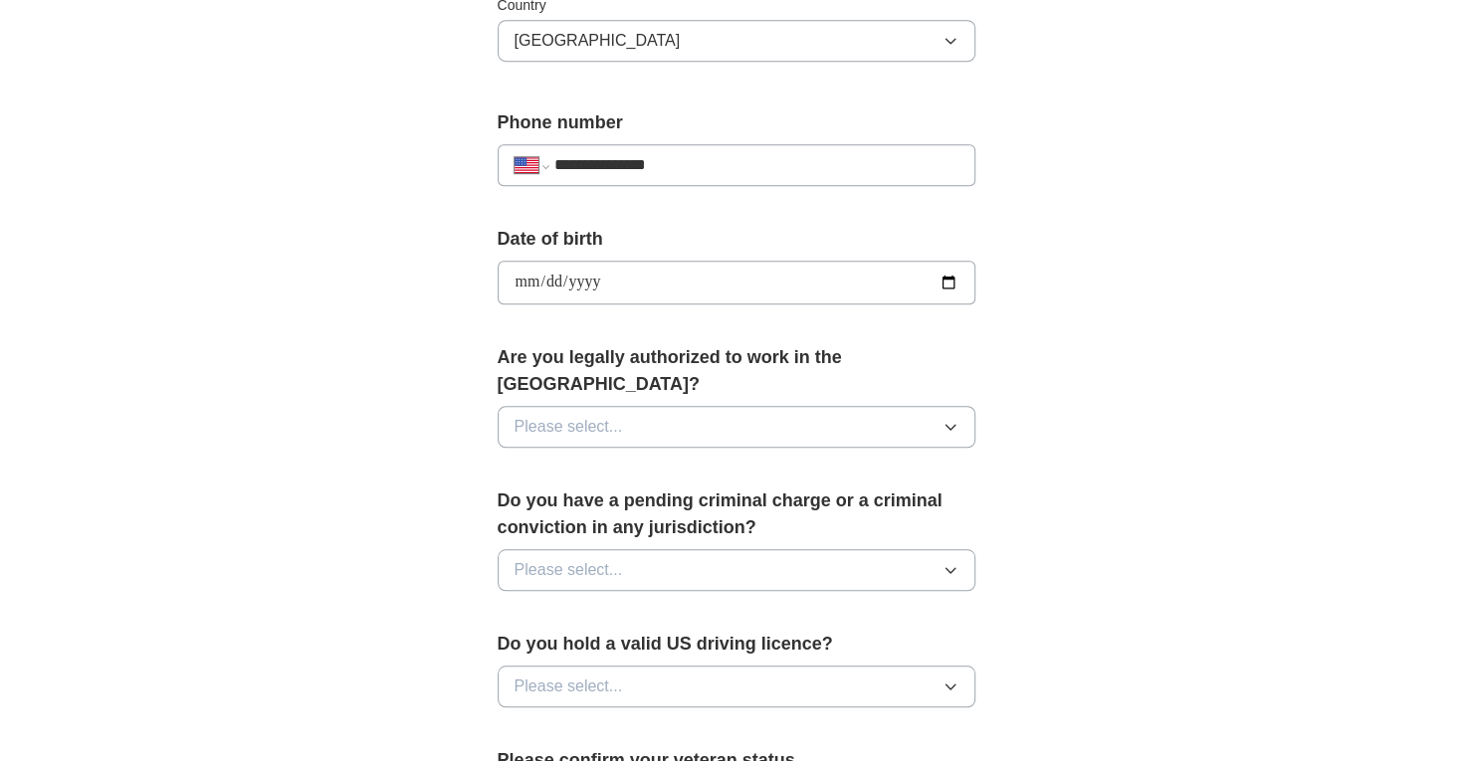
click at [856, 409] on button "Please select..." at bounding box center [737, 427] width 478 height 42
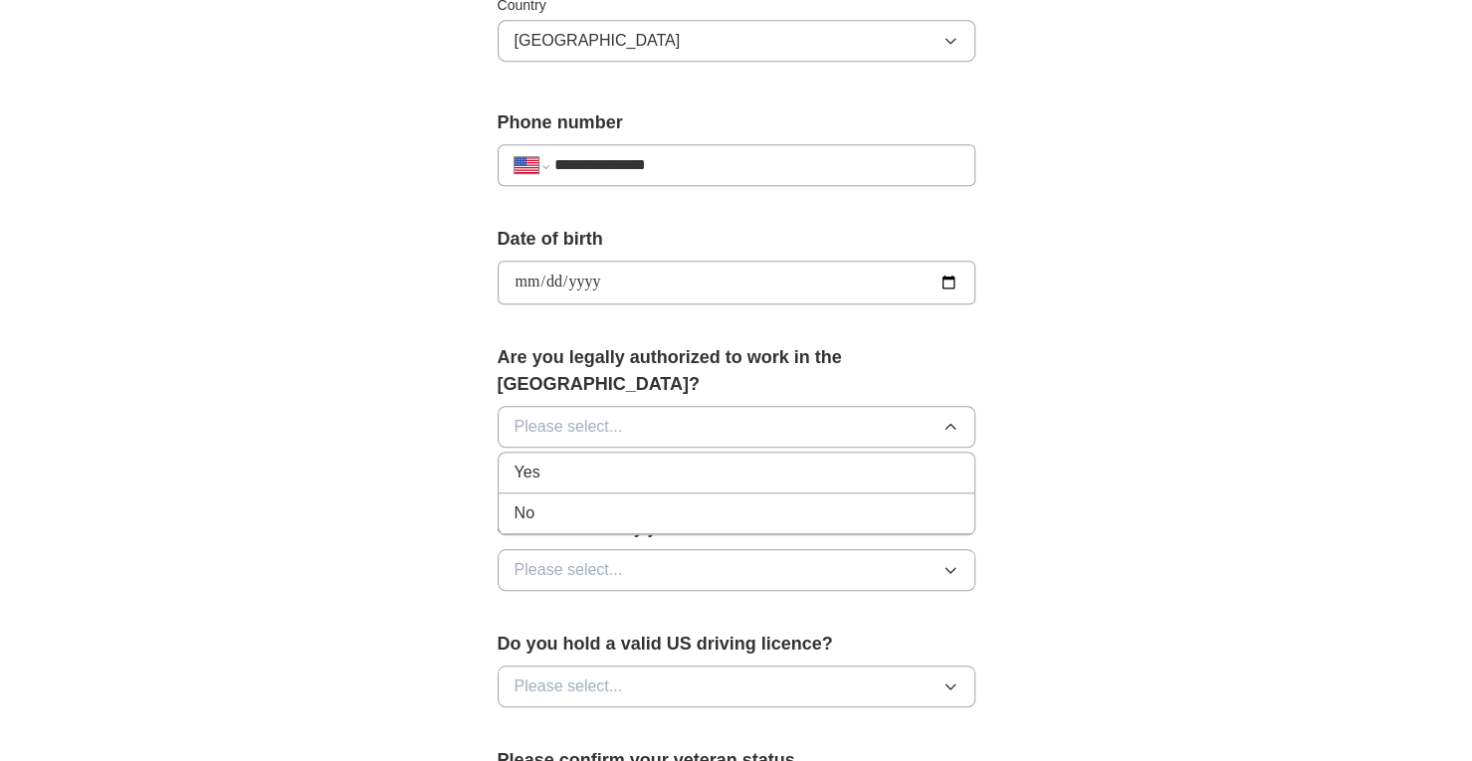
click at [768, 461] on div "Yes" at bounding box center [737, 473] width 444 height 24
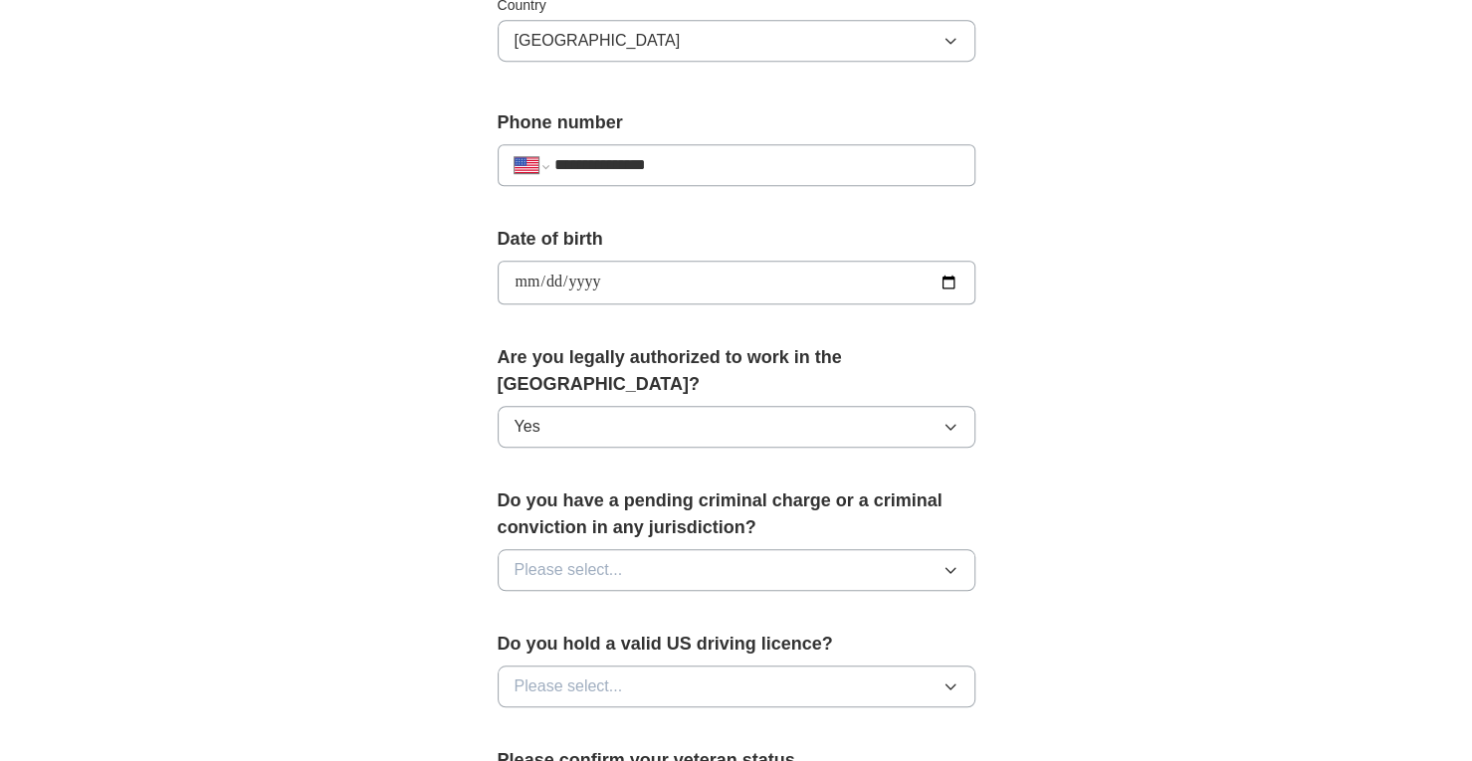
click at [721, 549] on button "Please select..." at bounding box center [737, 570] width 478 height 42
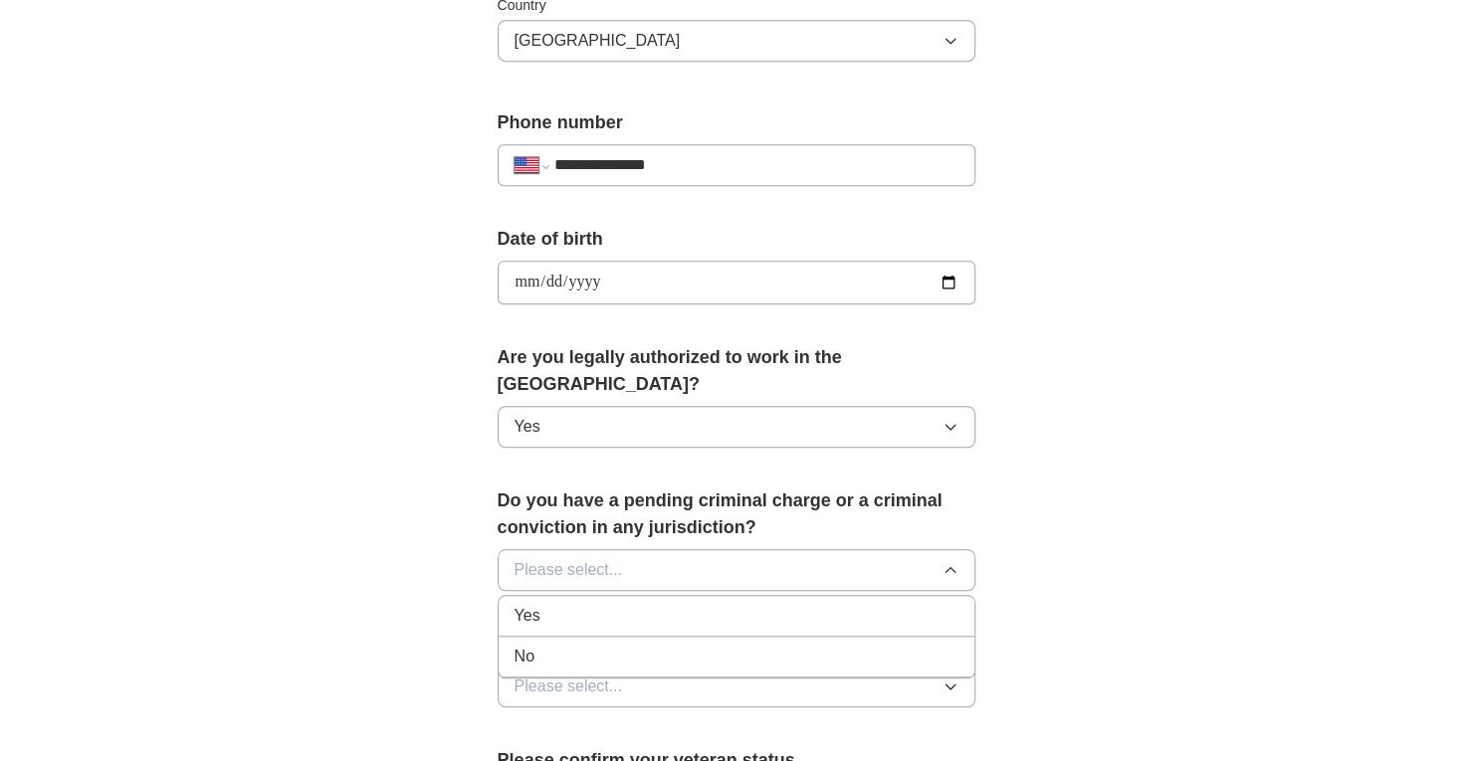
click at [683, 645] on div "No" at bounding box center [737, 657] width 444 height 24
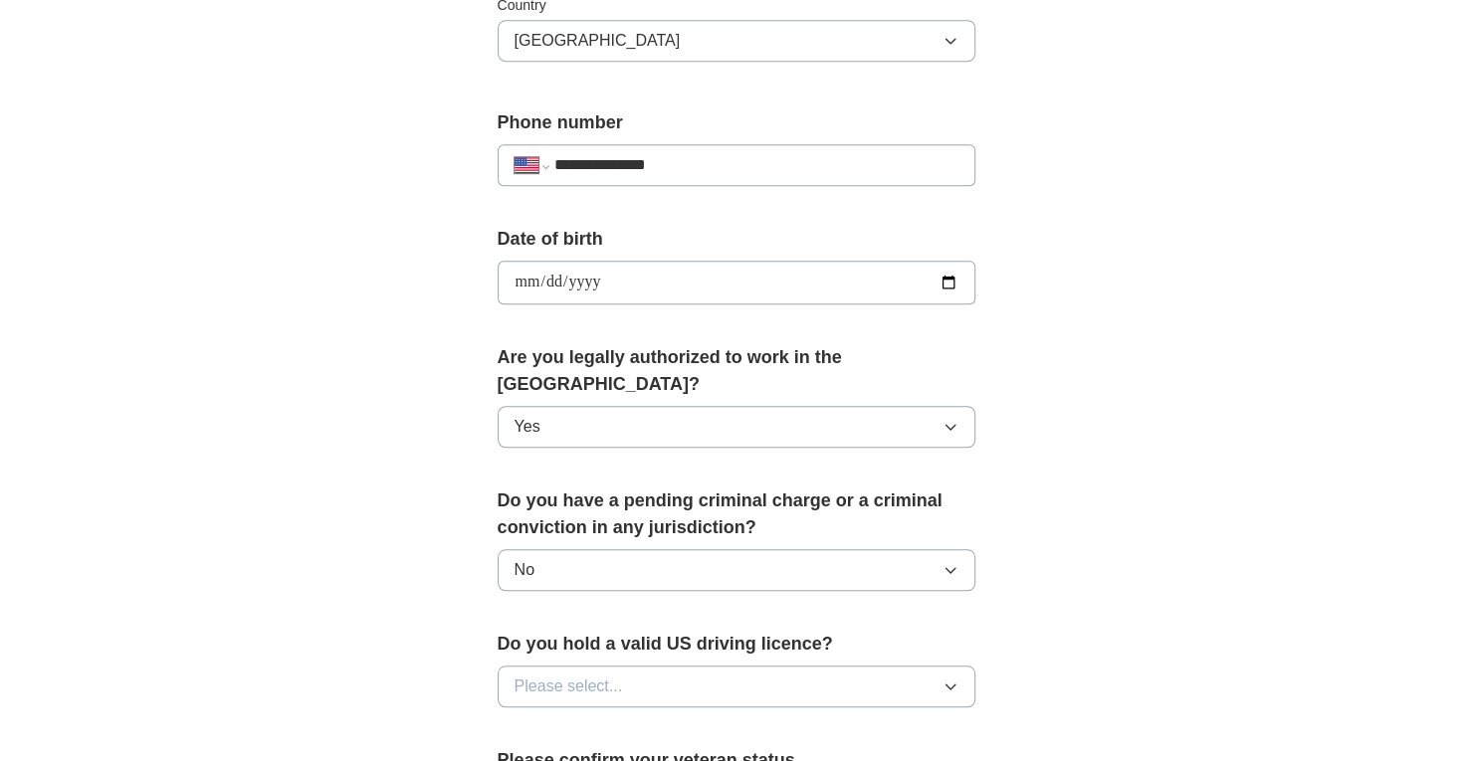
click at [697, 666] on button "Please select..." at bounding box center [737, 687] width 478 height 42
click at [677, 713] on li "Yes" at bounding box center [737, 733] width 476 height 41
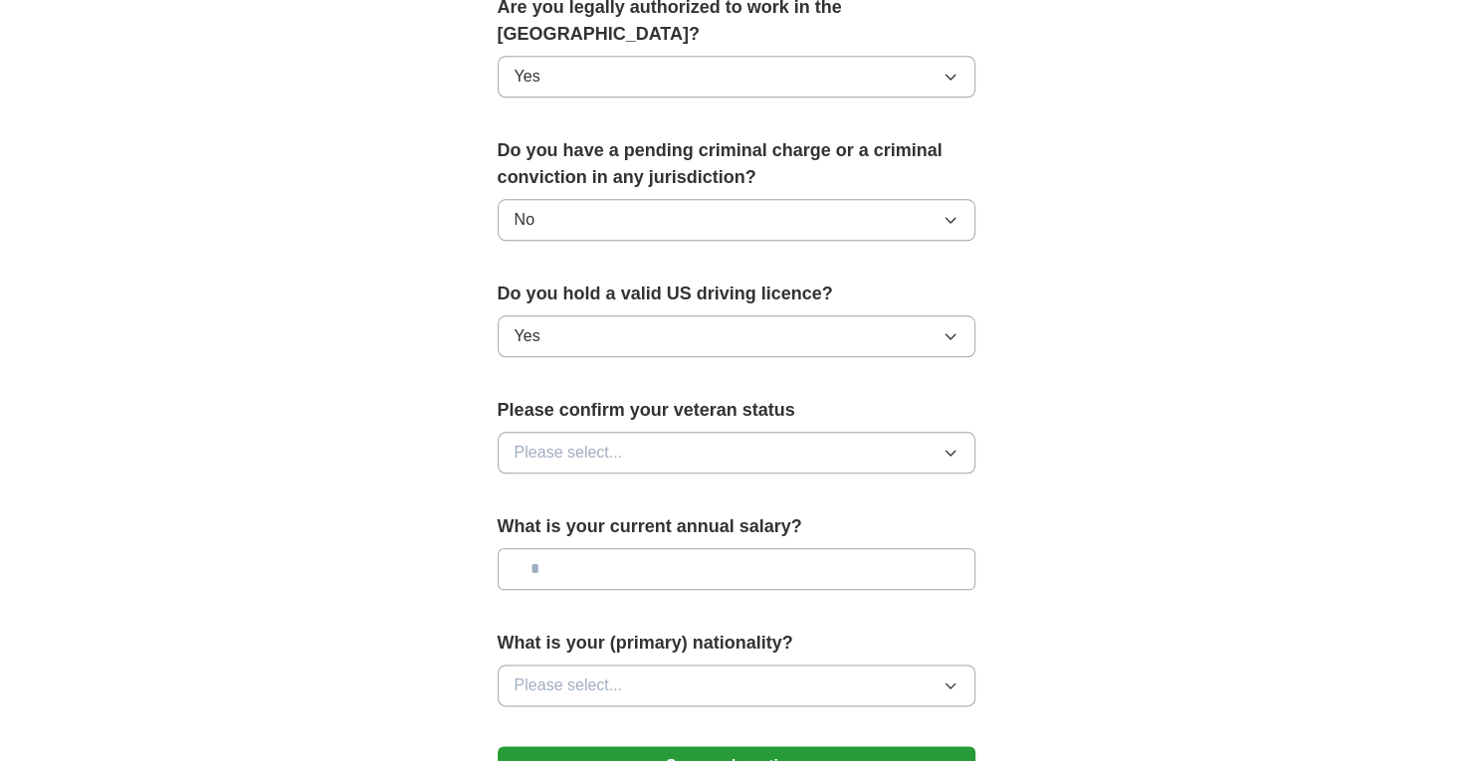
scroll to position [1277, 0]
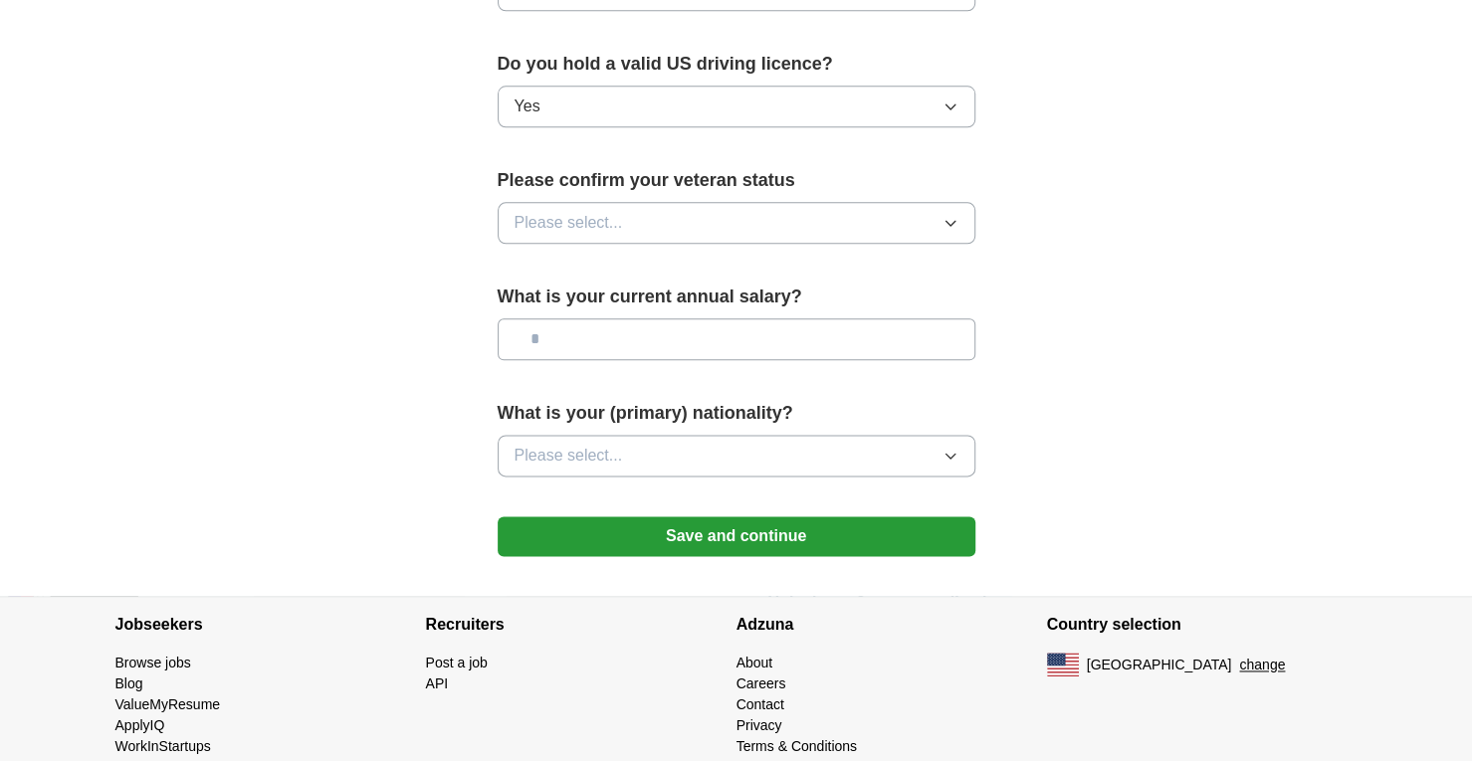
click at [792, 319] on input "text" at bounding box center [737, 340] width 478 height 42
type input "********"
click at [768, 435] on button "Please select..." at bounding box center [737, 456] width 478 height 42
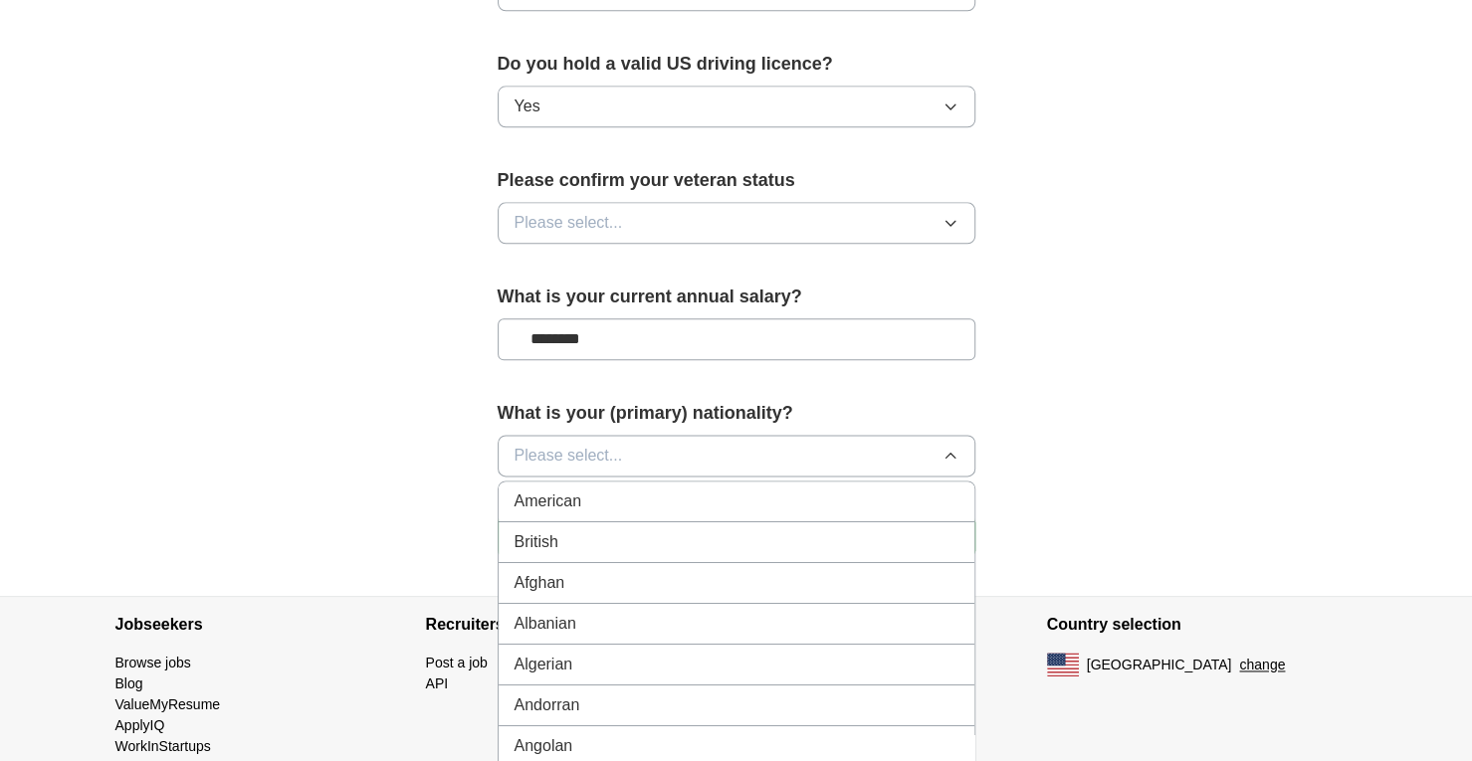
click at [714, 490] on div "American" at bounding box center [737, 502] width 444 height 24
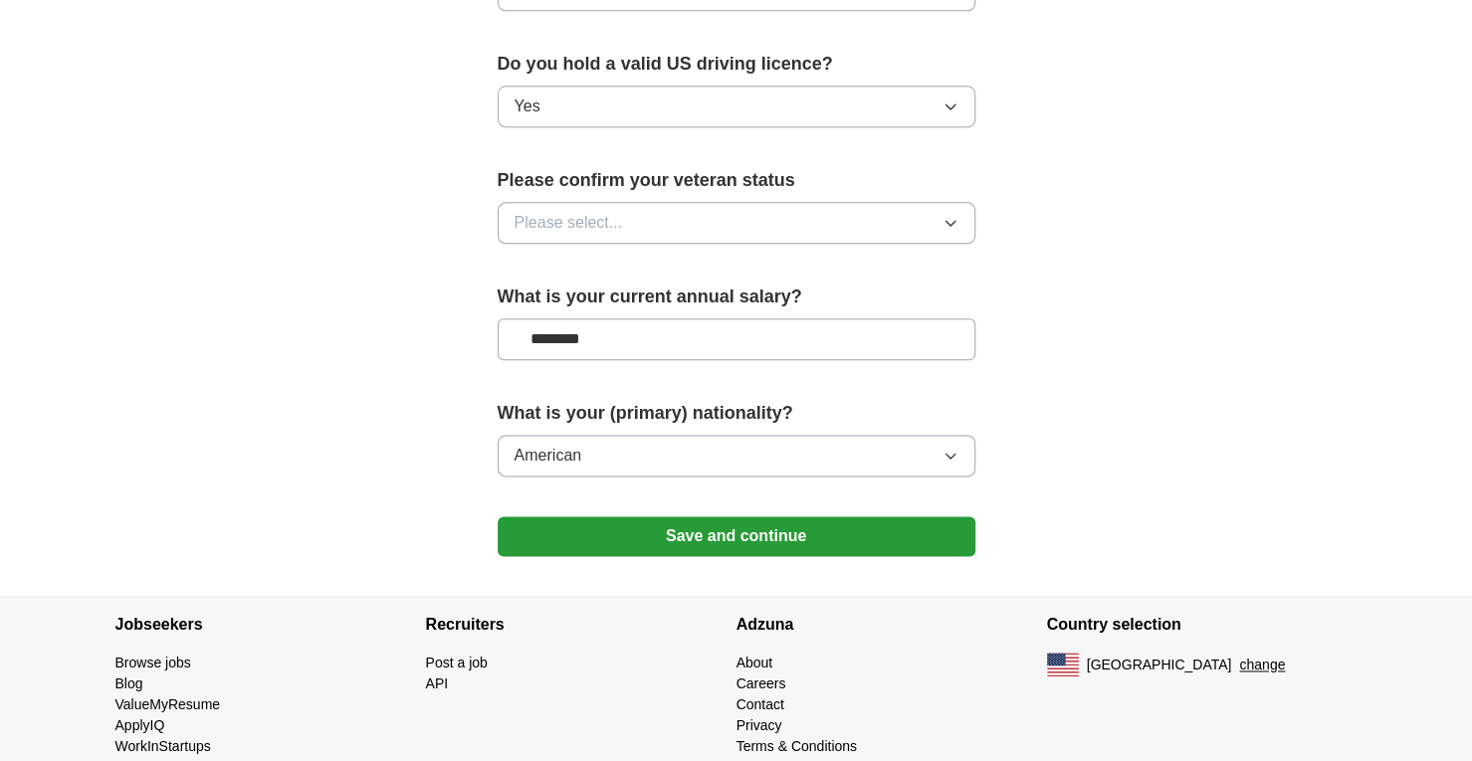
click at [786, 517] on button "Save and continue" at bounding box center [737, 537] width 478 height 40
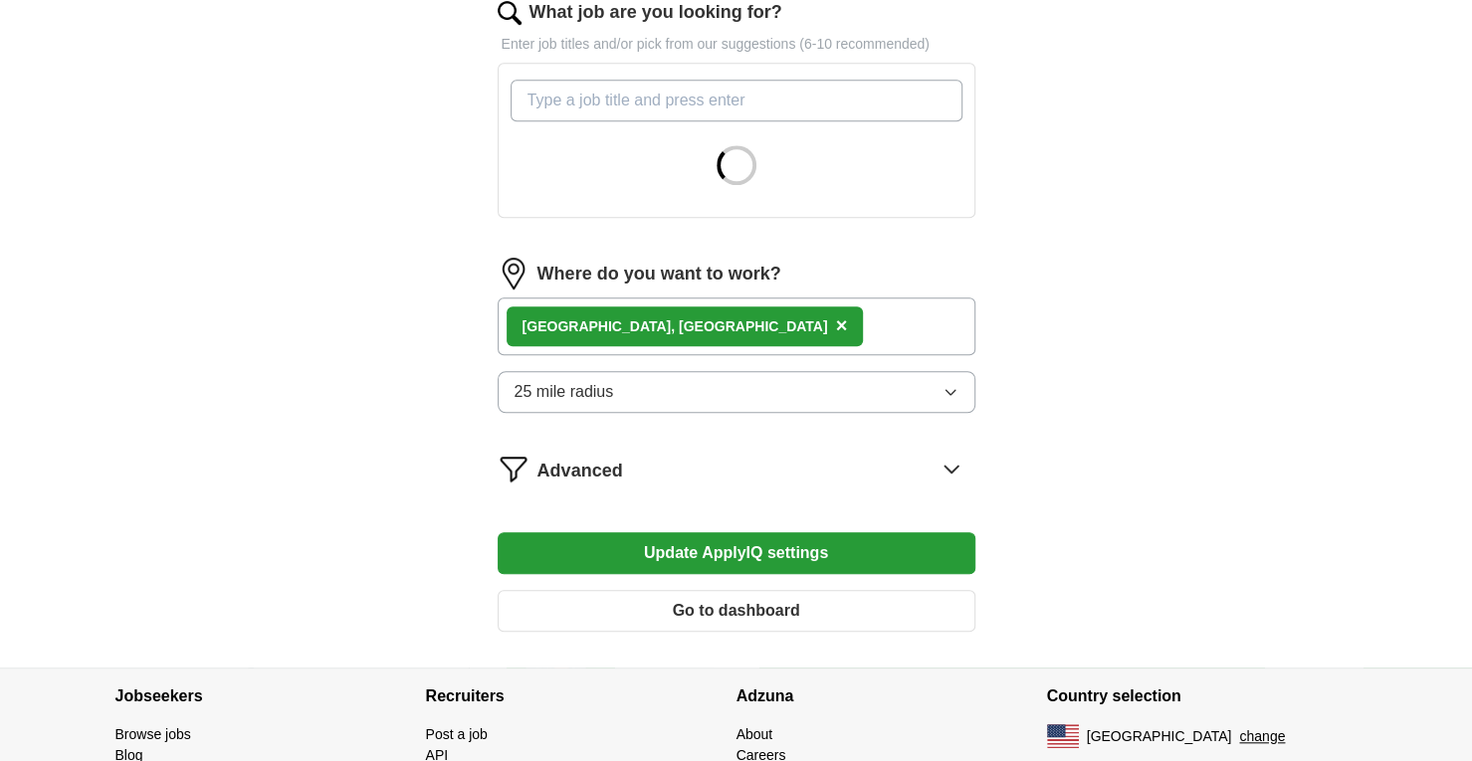
scroll to position [770, 0]
